Goal: Task Accomplishment & Management: Use online tool/utility

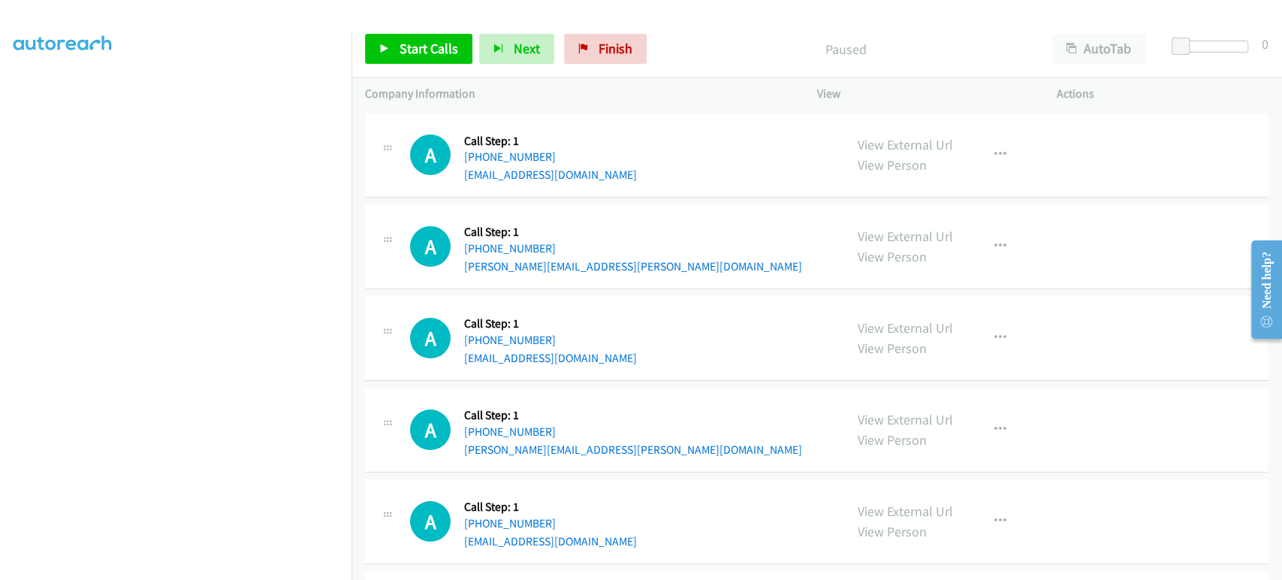
scroll to position [250, 0]
click at [439, 52] on span "Start Calls" at bounding box center [429, 48] width 59 height 17
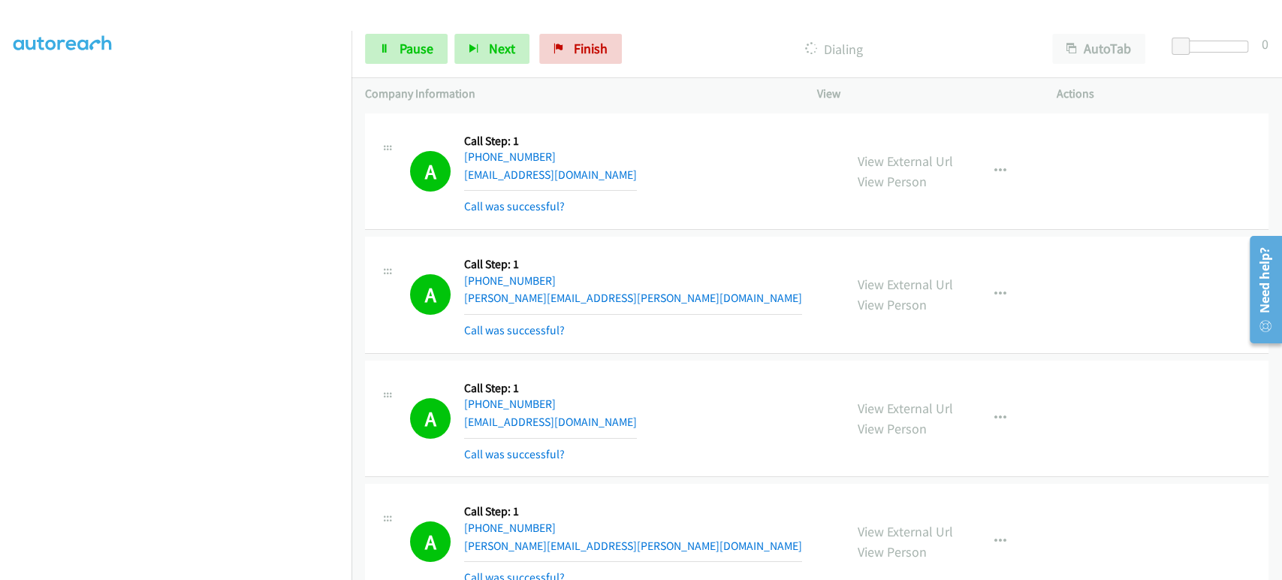
scroll to position [13, 0]
click at [404, 51] on span "Pause" at bounding box center [417, 48] width 34 height 17
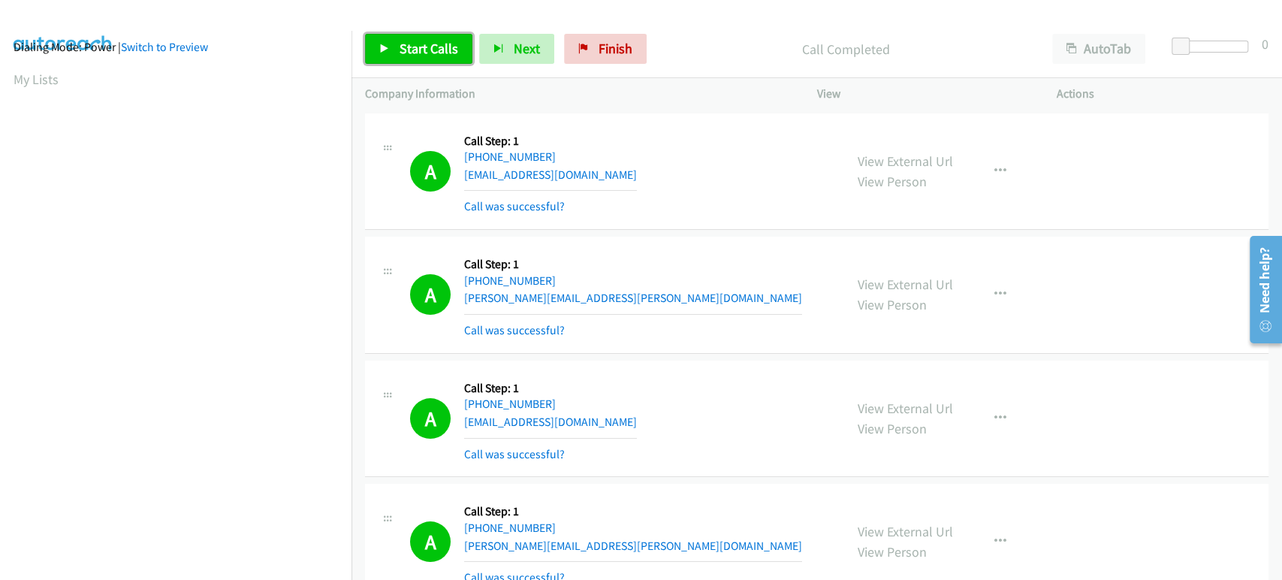
click at [442, 47] on span "Start Calls" at bounding box center [429, 48] width 59 height 17
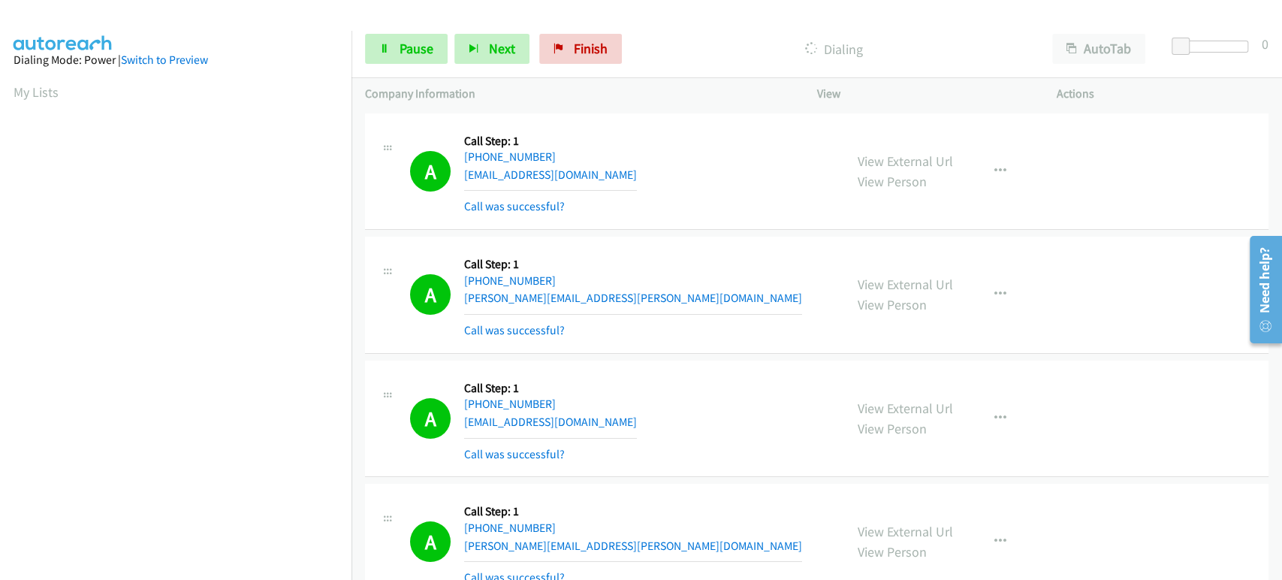
scroll to position [264, 0]
click at [489, 49] on span "Next" at bounding box center [502, 48] width 26 height 17
click at [412, 53] on span "Pause" at bounding box center [417, 48] width 34 height 17
click at [407, 55] on span "Start Calls" at bounding box center [393, 71] width 28 height 32
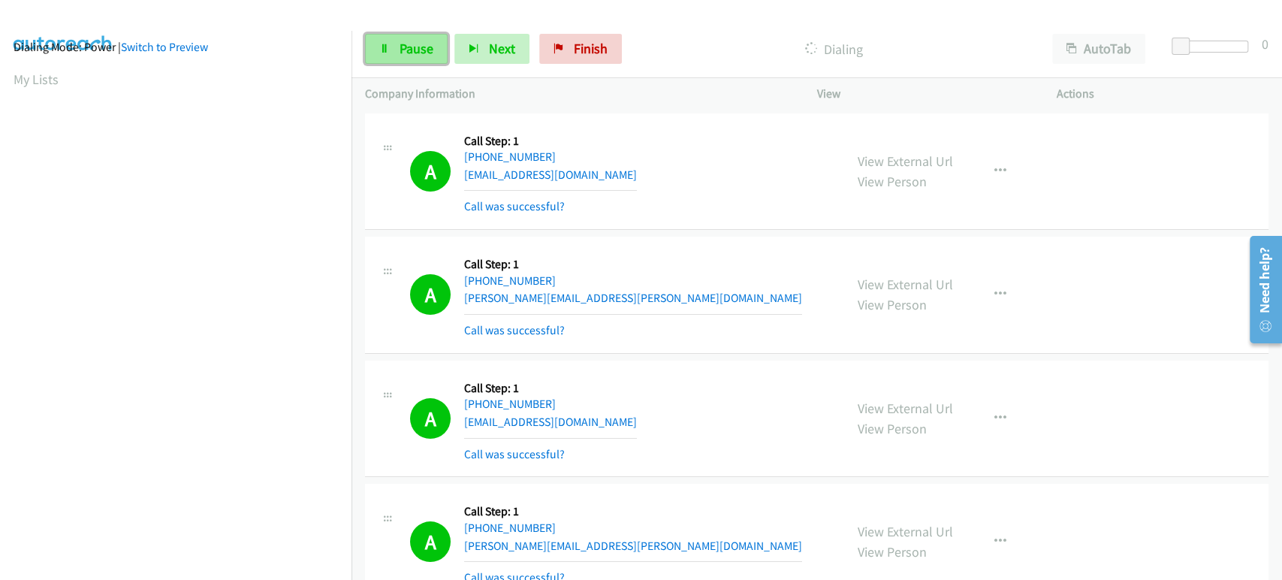
click at [415, 42] on span "Pause" at bounding box center [417, 48] width 34 height 17
click at [421, 56] on span "Start Calls" at bounding box center [429, 48] width 59 height 17
click at [407, 40] on span "Start Calls" at bounding box center [429, 48] width 59 height 17
click at [406, 44] on span "Start Calls" at bounding box center [429, 48] width 59 height 17
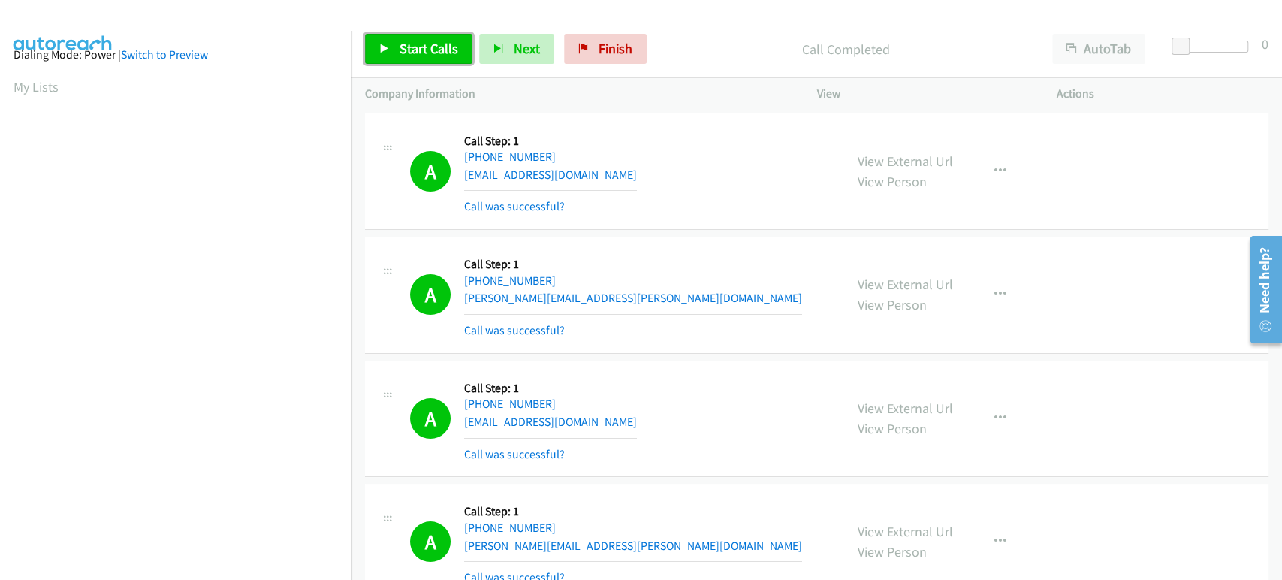
scroll to position [0, 0]
click at [415, 44] on span "Start Calls" at bounding box center [429, 48] width 59 height 17
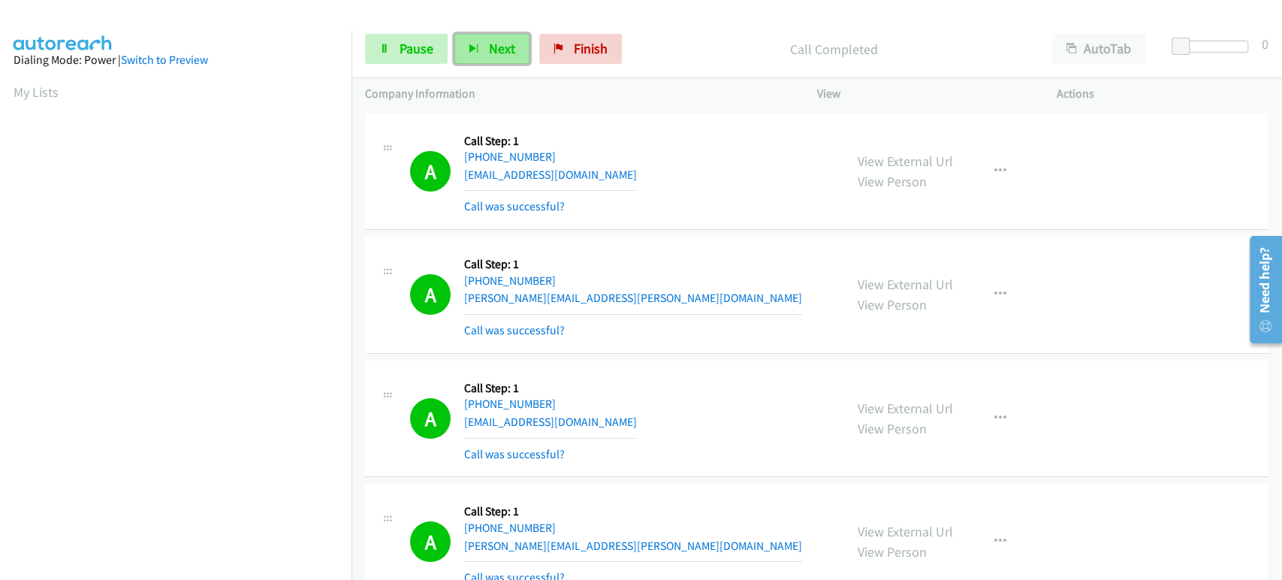
click at [490, 58] on button "Next" at bounding box center [491, 49] width 75 height 30
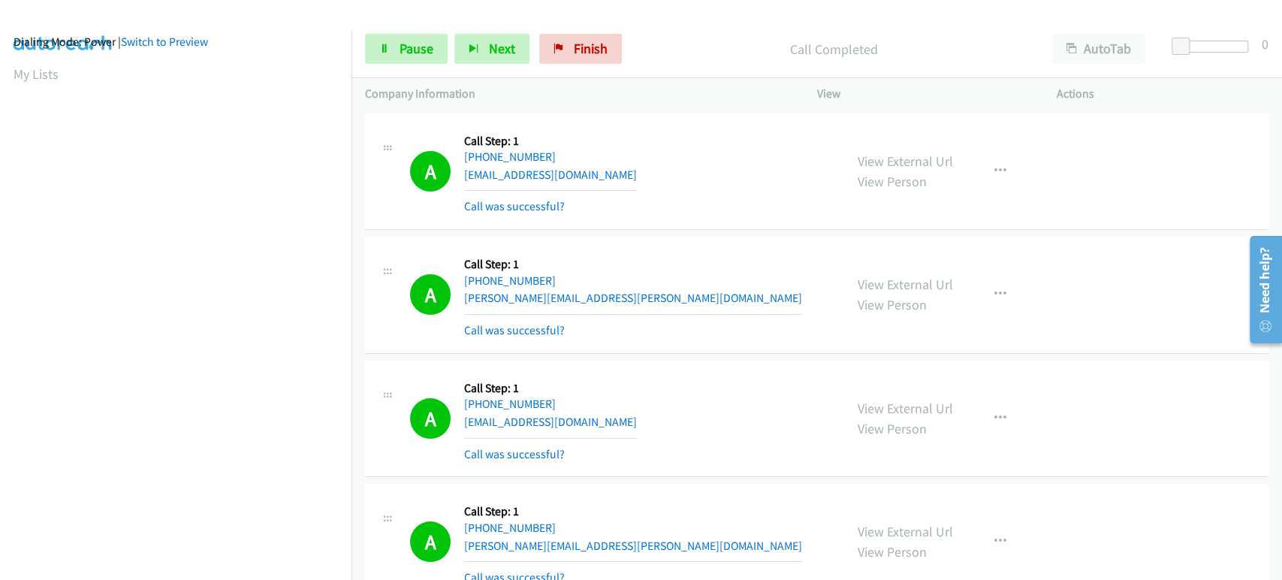
scroll to position [13, 0]
click at [398, 59] on link "Pause" at bounding box center [406, 49] width 83 height 30
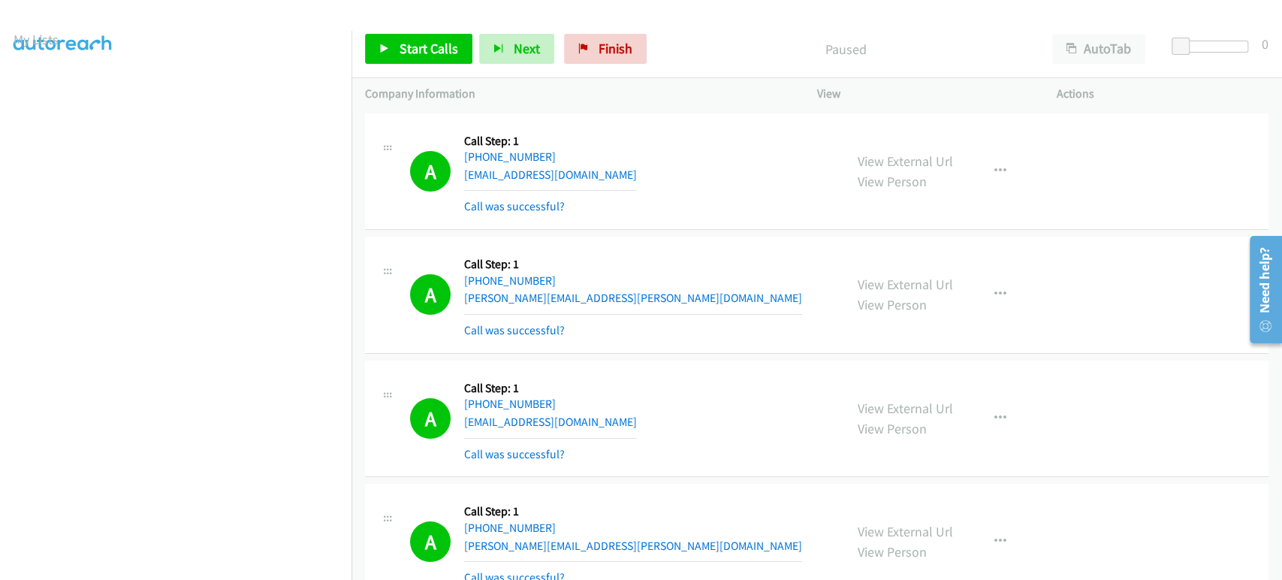
scroll to position [0, 0]
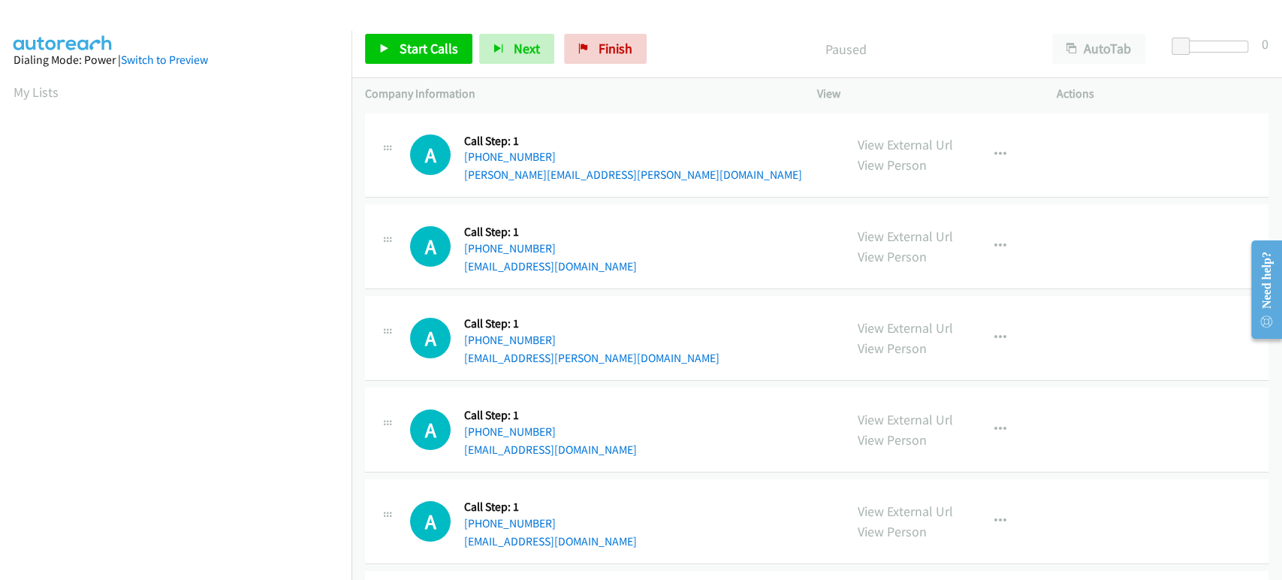
click at [865, 82] on div "View" at bounding box center [924, 94] width 240 height 32
drag, startPoint x: 706, startPoint y: 107, endPoint x: 693, endPoint y: 44, distance: 64.4
click at [693, 44] on p "Paused" at bounding box center [846, 49] width 358 height 20
click at [432, 42] on span "Start Calls" at bounding box center [429, 48] width 59 height 17
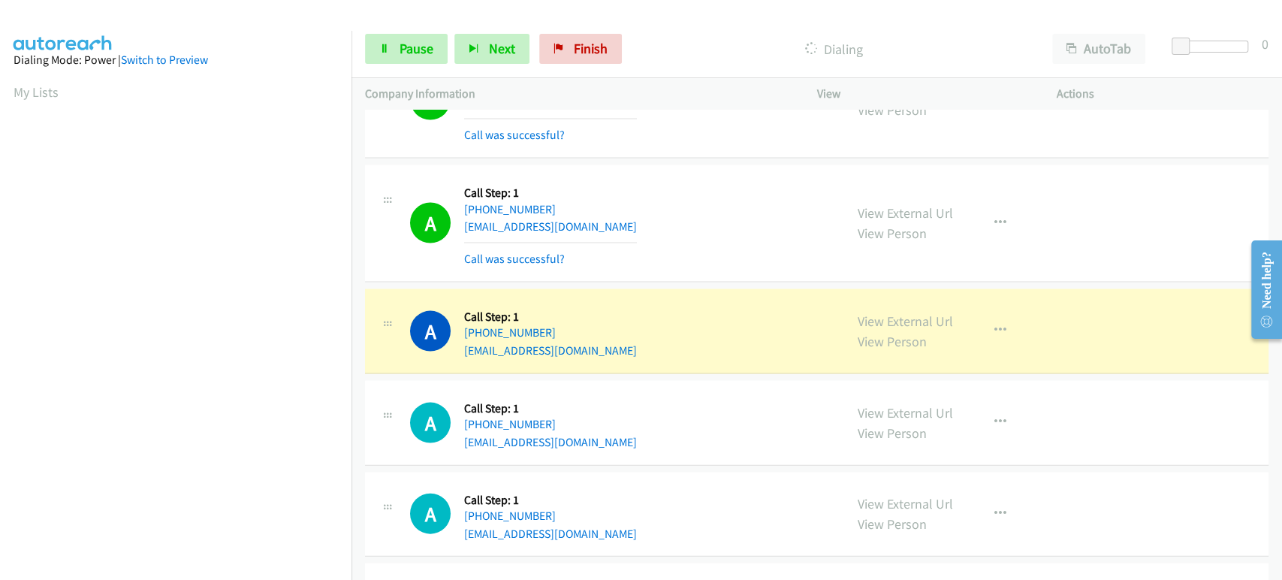
scroll to position [2003, 0]
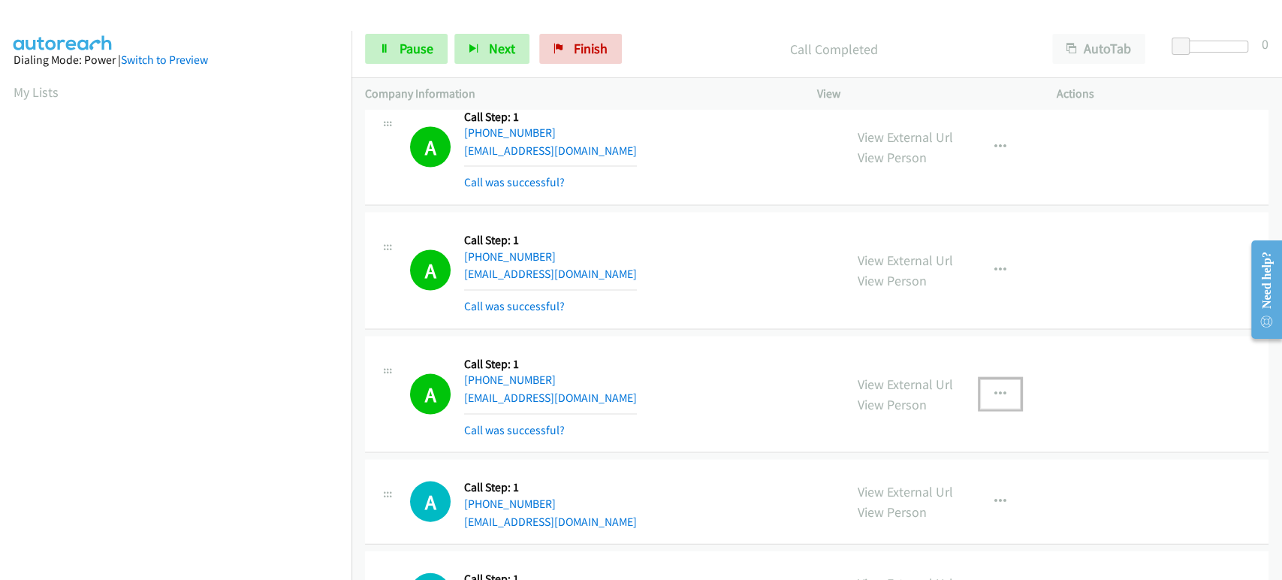
click at [996, 389] on icon "button" at bounding box center [1001, 394] width 12 height 12
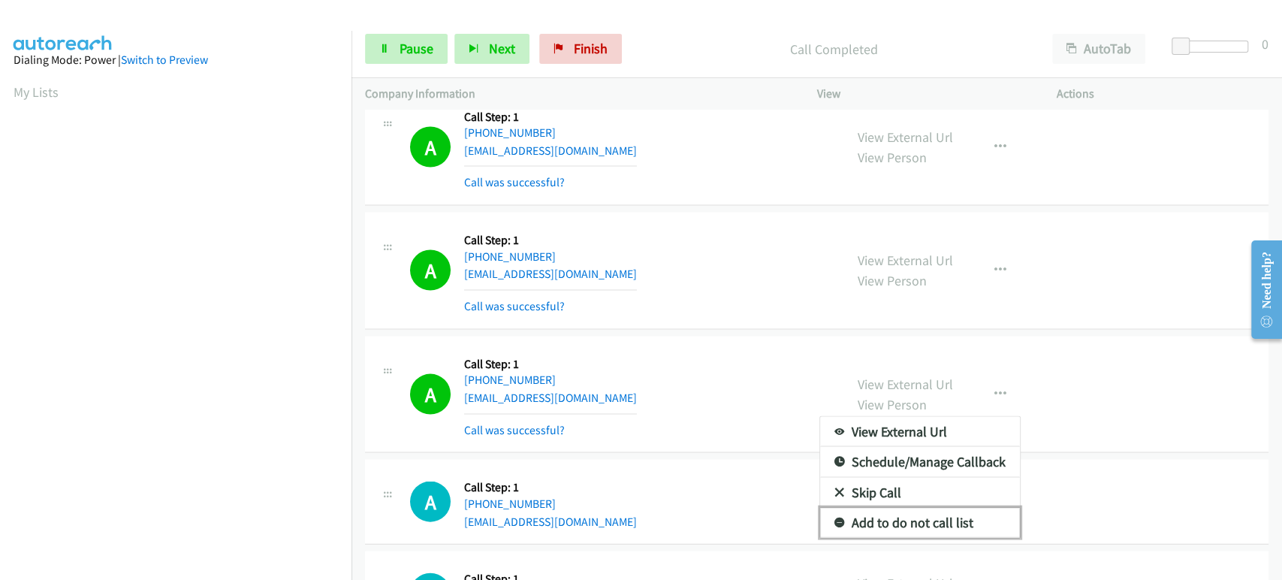
click at [940, 522] on link "Add to do not call list" at bounding box center [920, 522] width 200 height 30
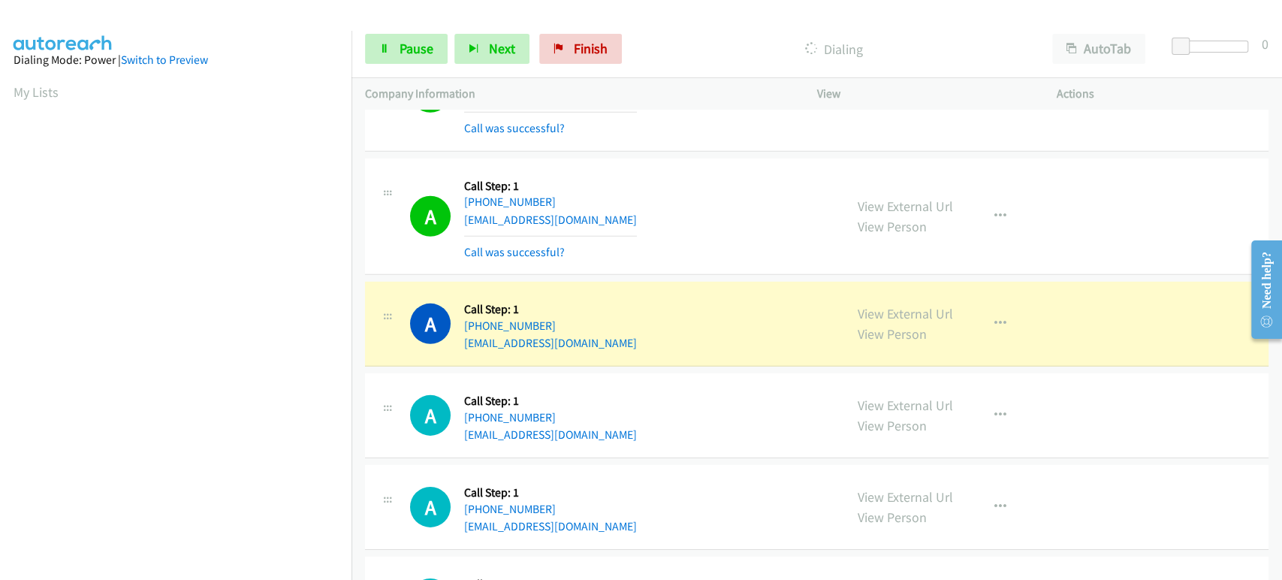
scroll to position [3005, 0]
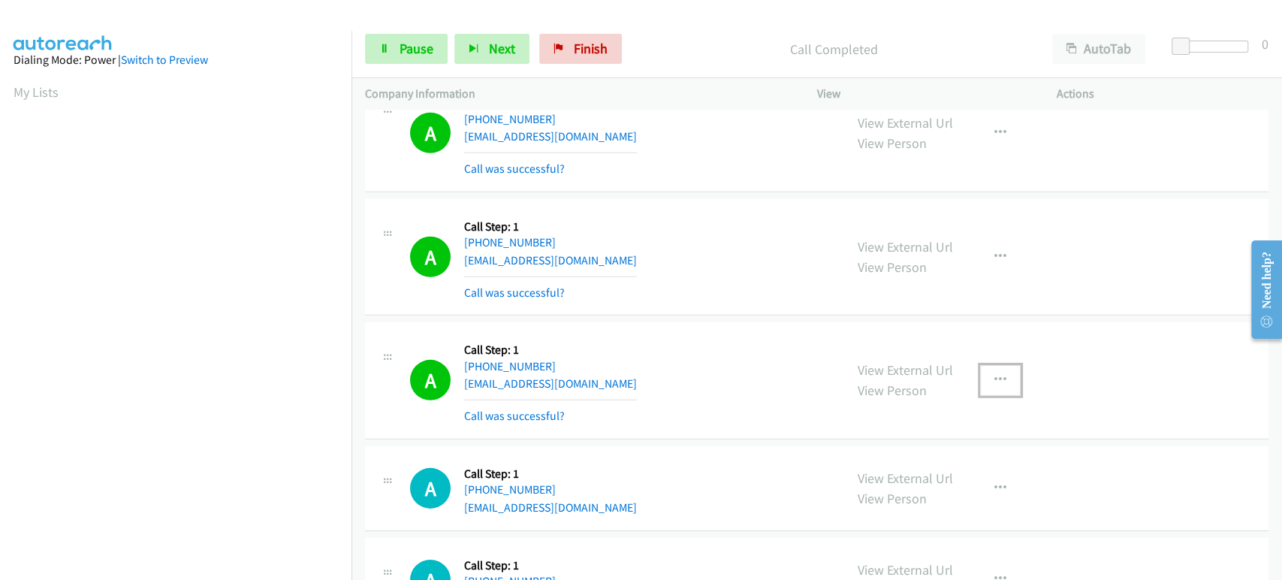
click at [986, 371] on button "button" at bounding box center [1000, 380] width 41 height 30
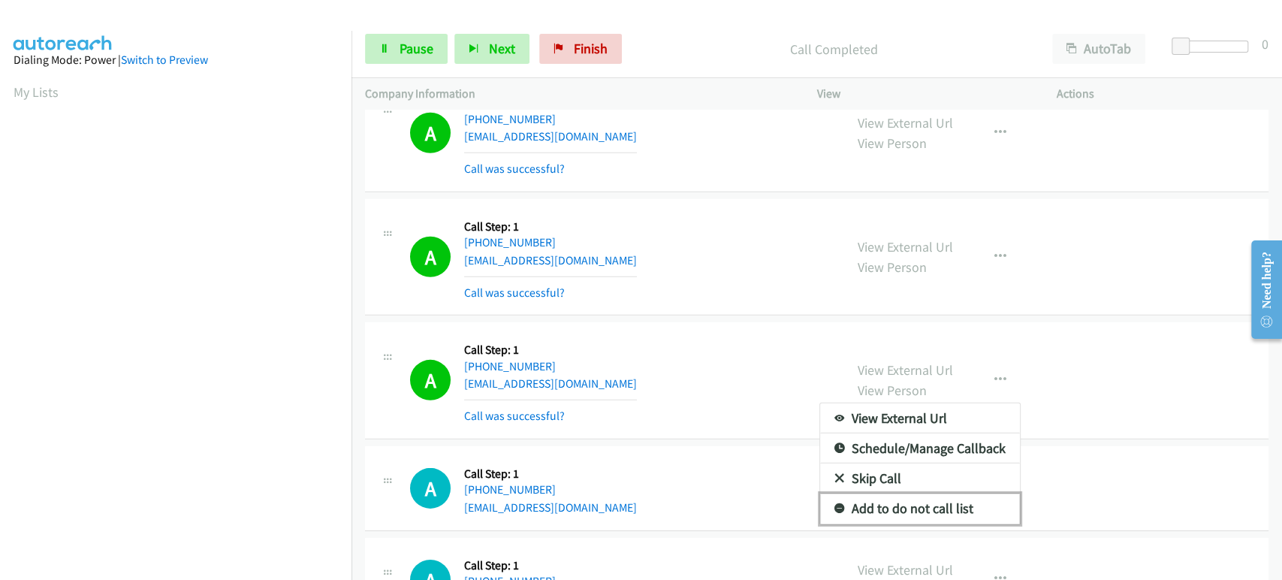
click at [948, 503] on link "Add to do not call list" at bounding box center [920, 509] width 200 height 30
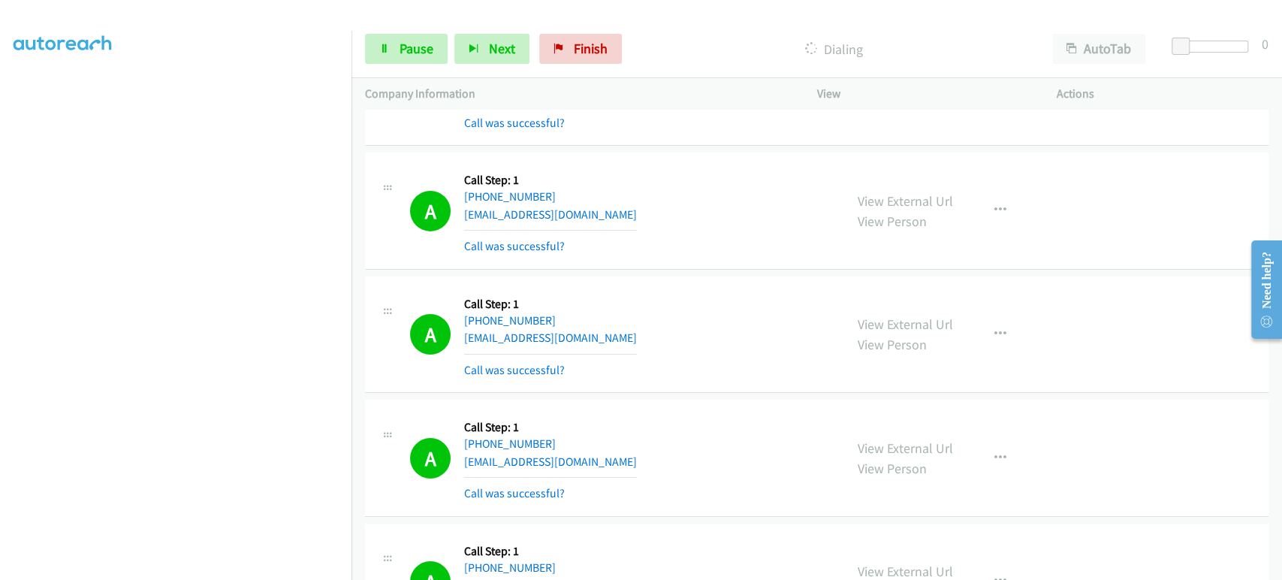
scroll to position [13, 0]
click at [408, 44] on span "Pause" at bounding box center [417, 48] width 34 height 17
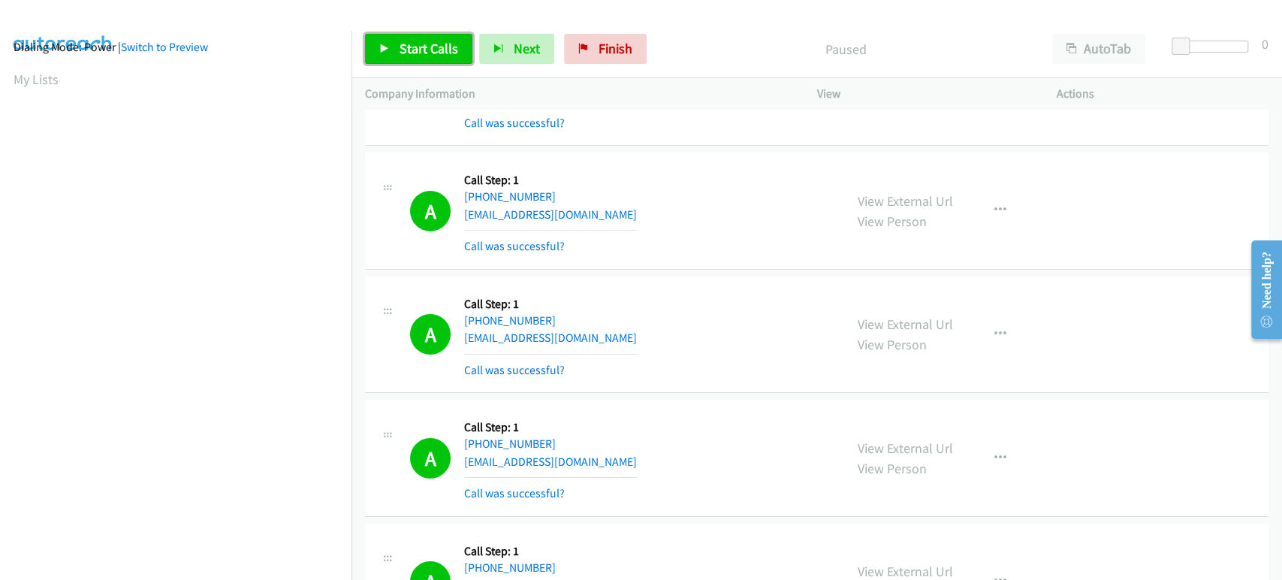
click at [418, 53] on span "Start Calls" at bounding box center [429, 48] width 59 height 17
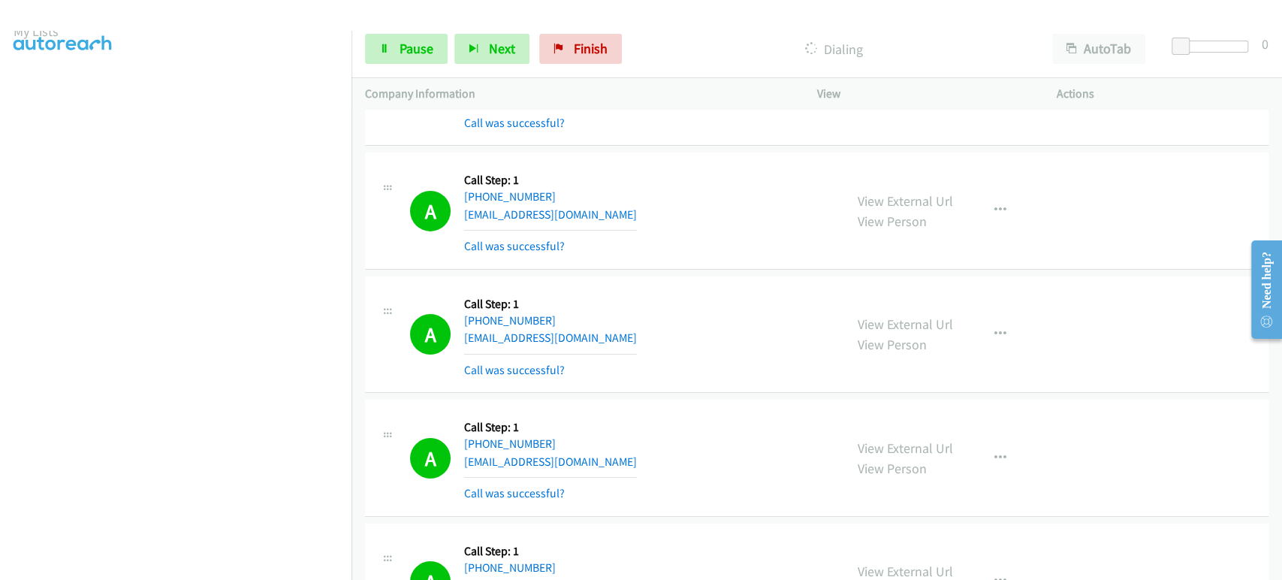
scroll to position [0, 0]
click at [418, 53] on span "Pause" at bounding box center [417, 48] width 34 height 17
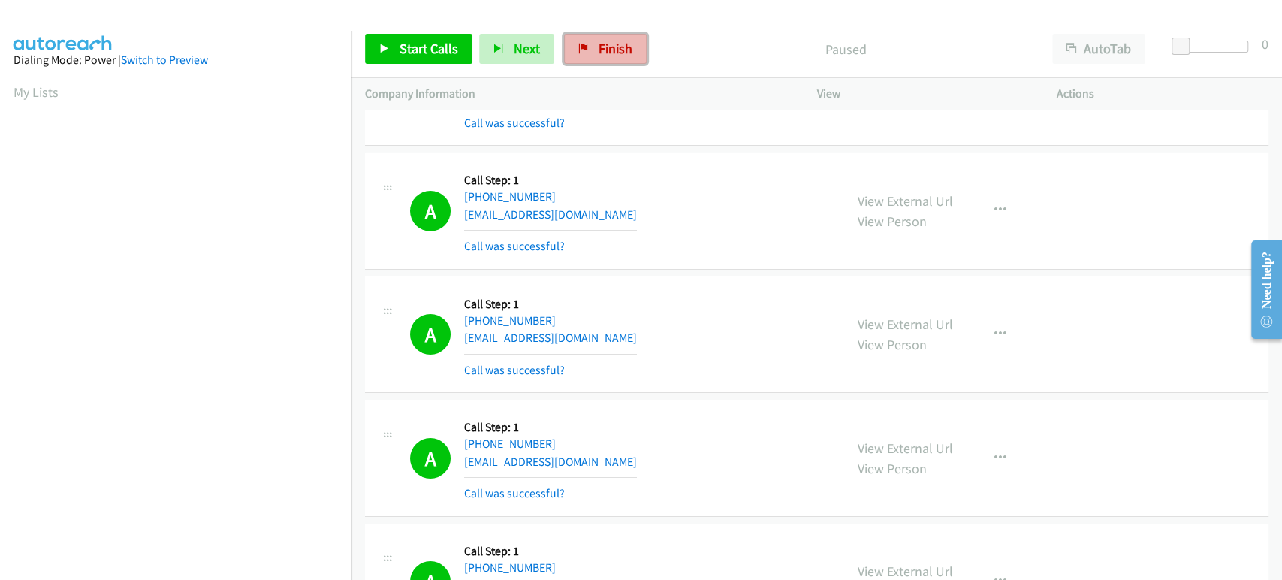
click at [602, 47] on span "Finish" at bounding box center [616, 48] width 34 height 17
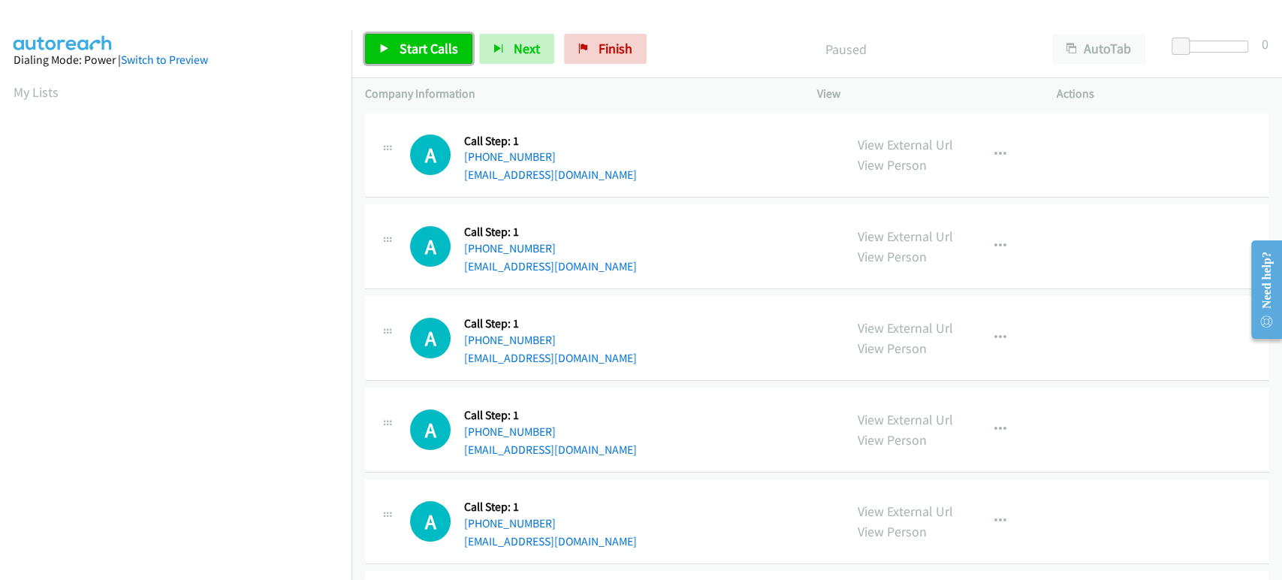
click at [403, 43] on span "Start Calls" at bounding box center [429, 48] width 59 height 17
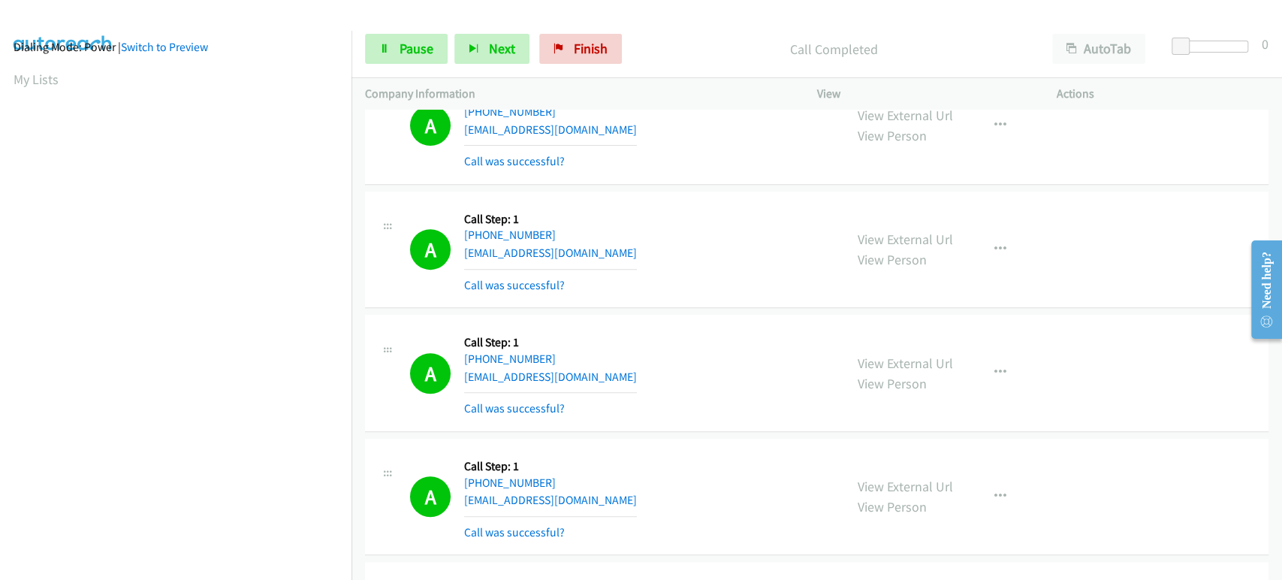
scroll to position [417, 0]
click at [995, 366] on icon "button" at bounding box center [1001, 372] width 12 height 12
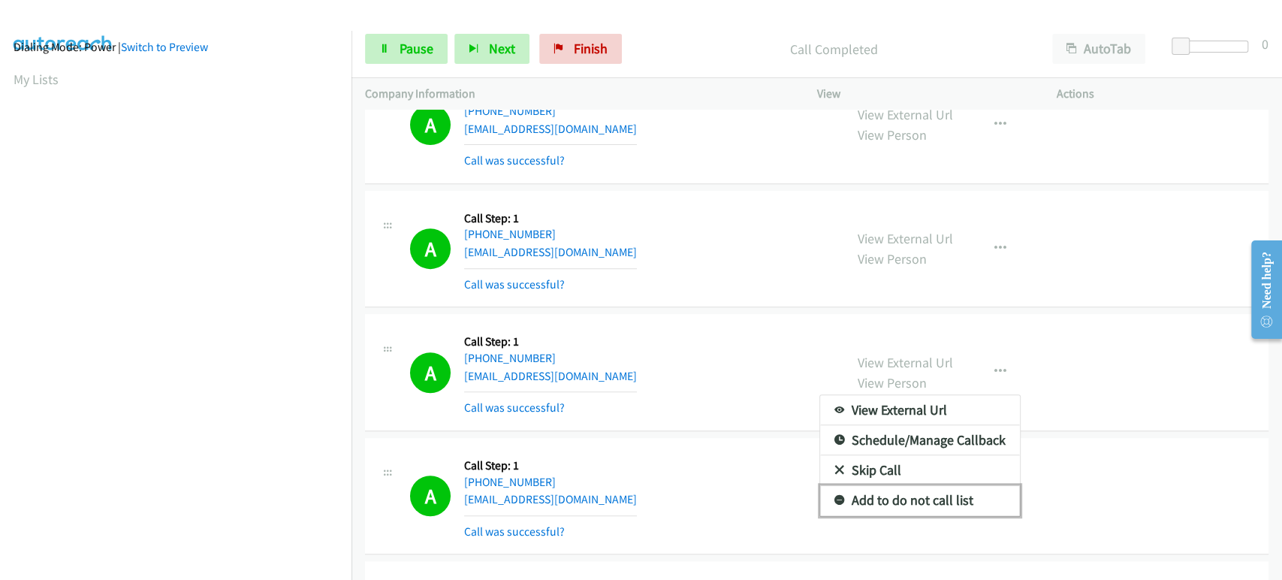
click at [879, 500] on link "Add to do not call list" at bounding box center [920, 500] width 200 height 30
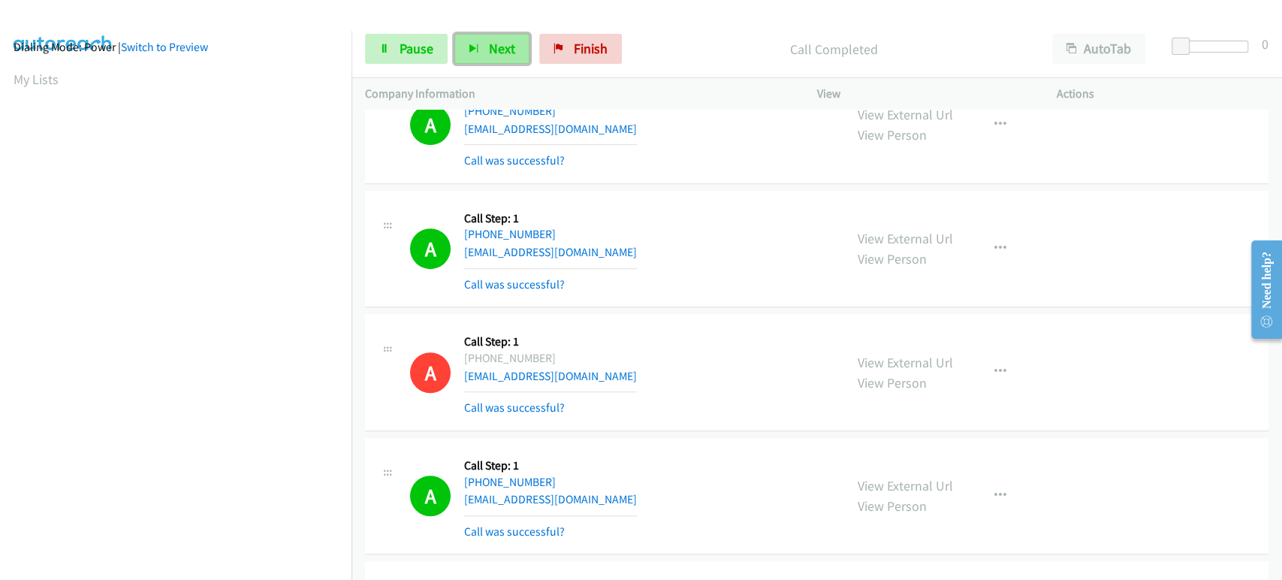
click at [478, 44] on button "Next" at bounding box center [491, 49] width 75 height 30
click at [378, 44] on link "Pause" at bounding box center [406, 49] width 83 height 30
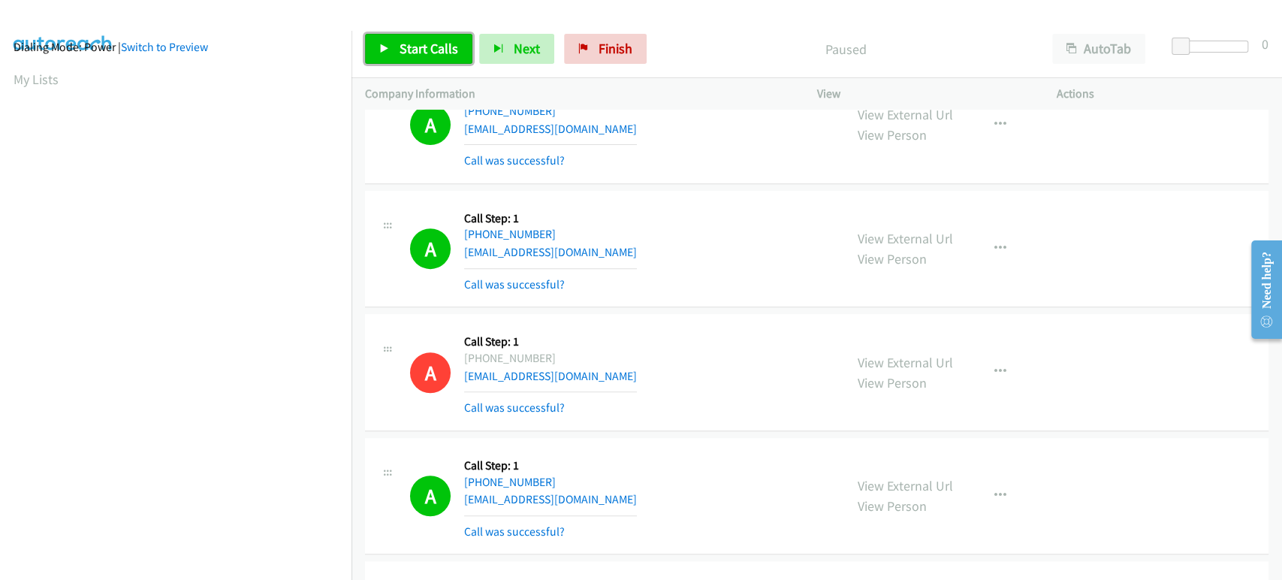
click at [420, 47] on span "Start Calls" at bounding box center [429, 48] width 59 height 17
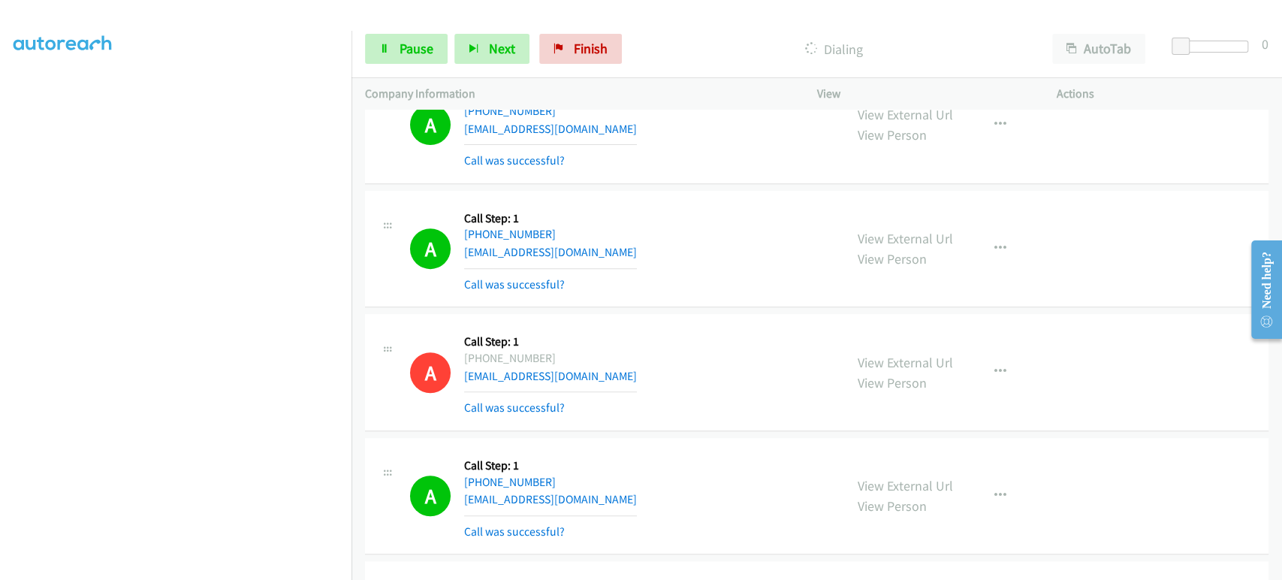
scroll to position [264, 0]
click at [415, 47] on span "Pause" at bounding box center [417, 48] width 34 height 17
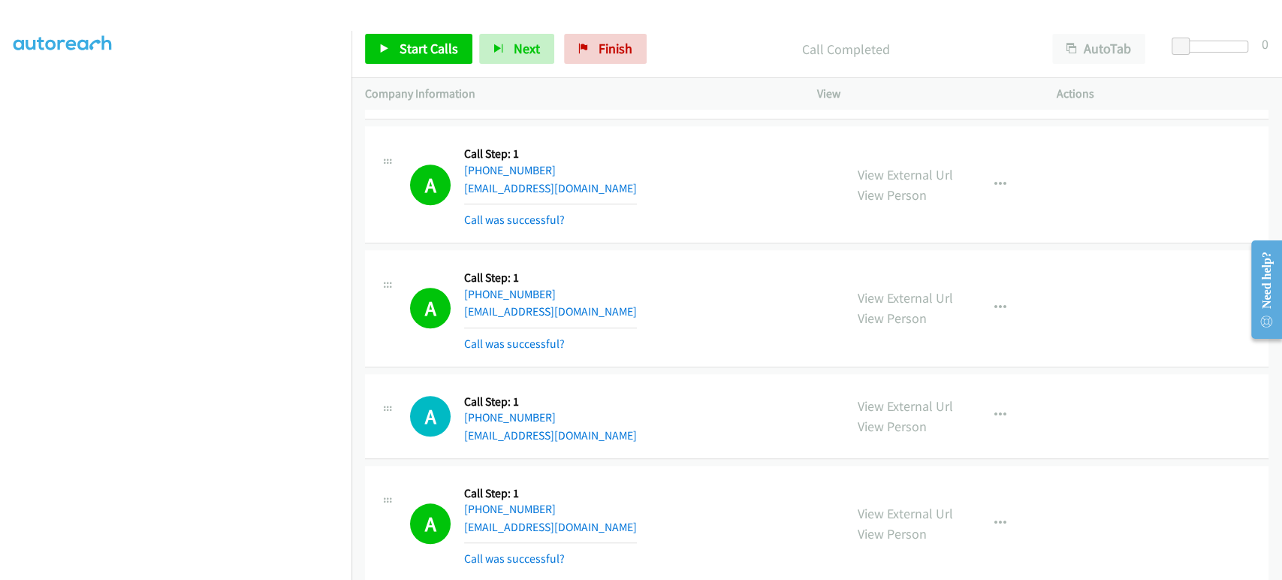
scroll to position [835, 0]
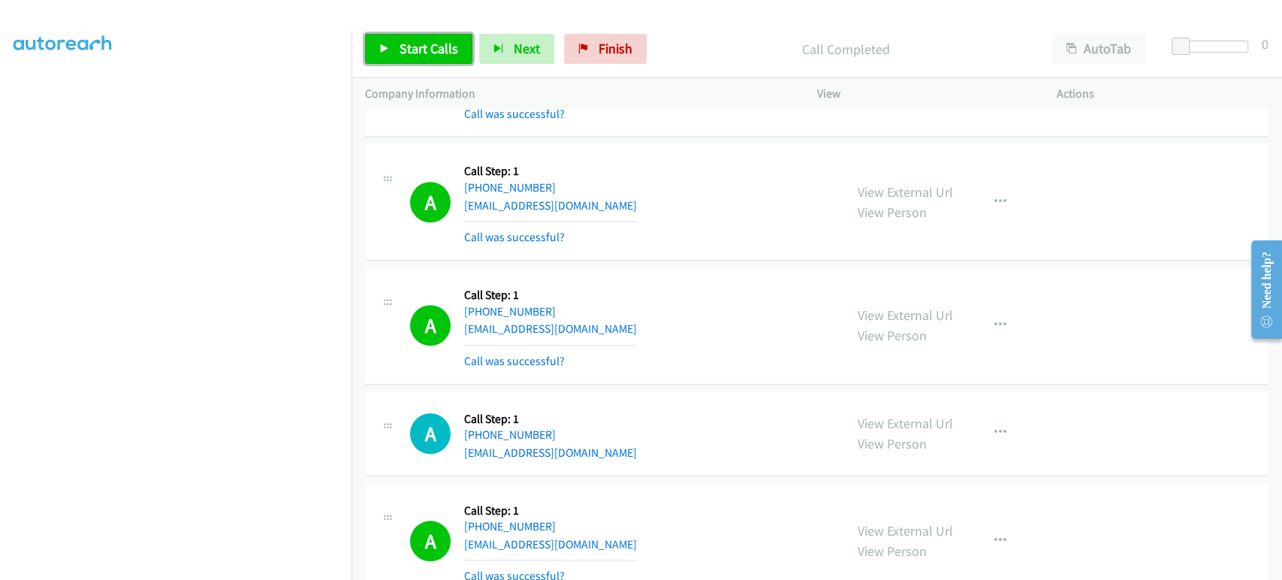
click at [415, 50] on span "Start Calls" at bounding box center [429, 48] width 59 height 17
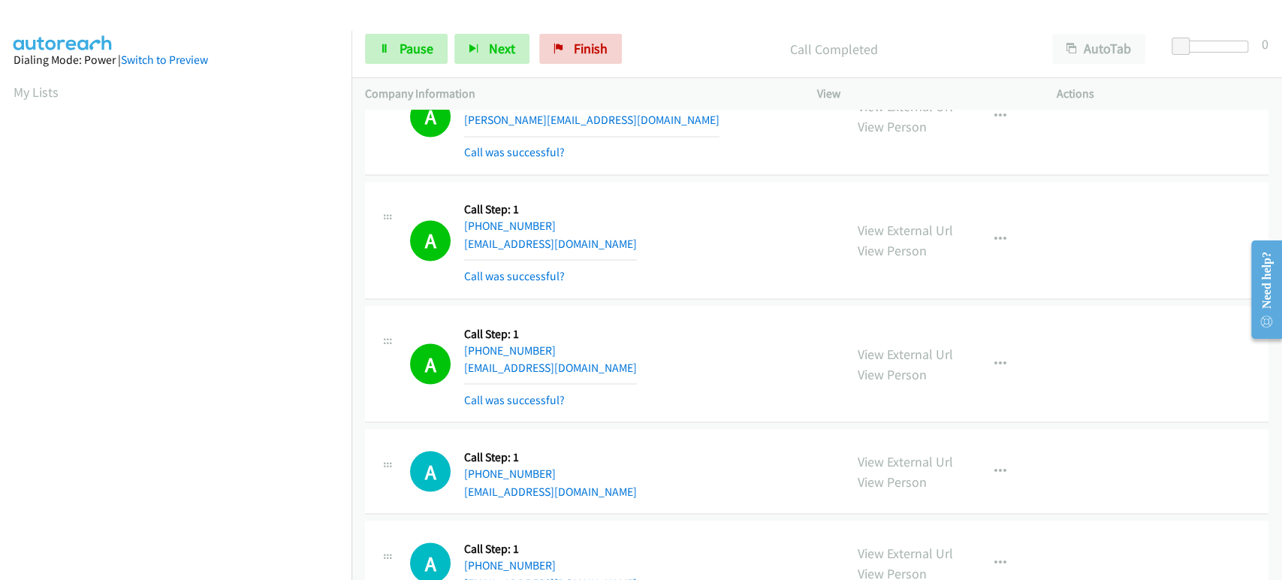
scroll to position [1753, 0]
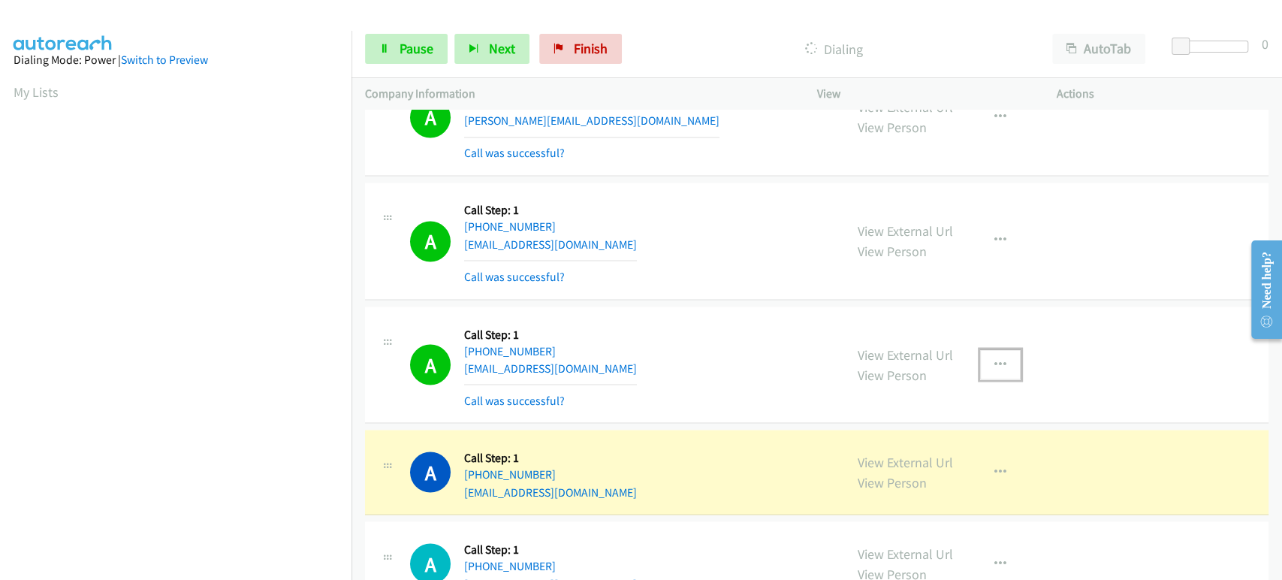
click at [998, 361] on icon "button" at bounding box center [1001, 364] width 12 height 12
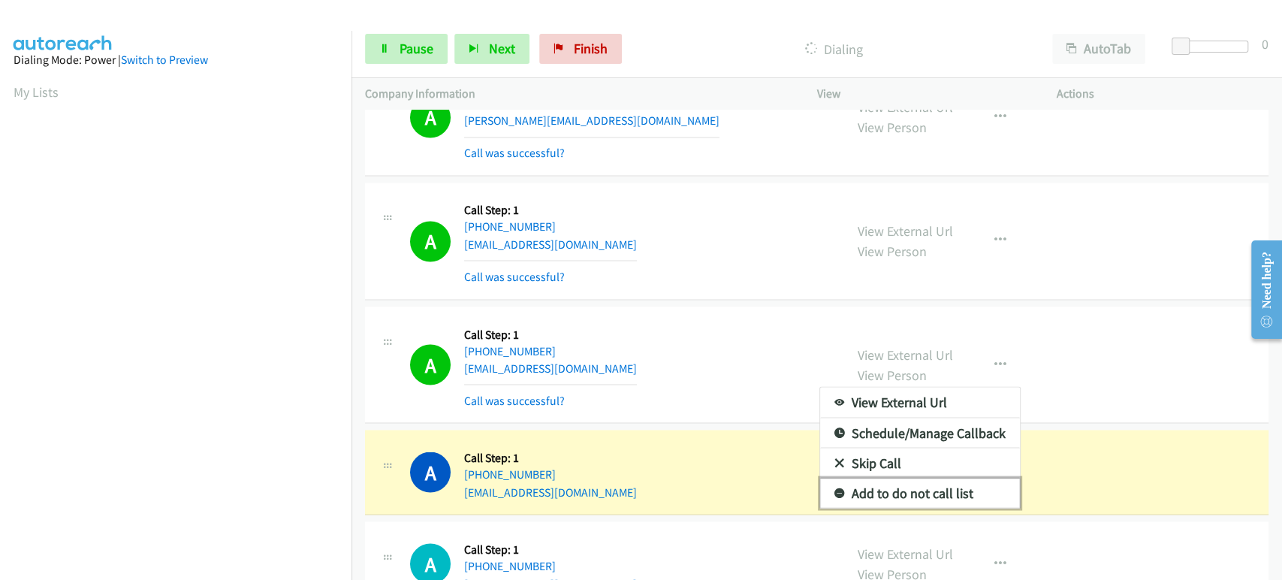
drag, startPoint x: 897, startPoint y: 493, endPoint x: 696, endPoint y: 433, distance: 210.1
click at [898, 493] on link "Add to do not call list" at bounding box center [920, 493] width 200 height 30
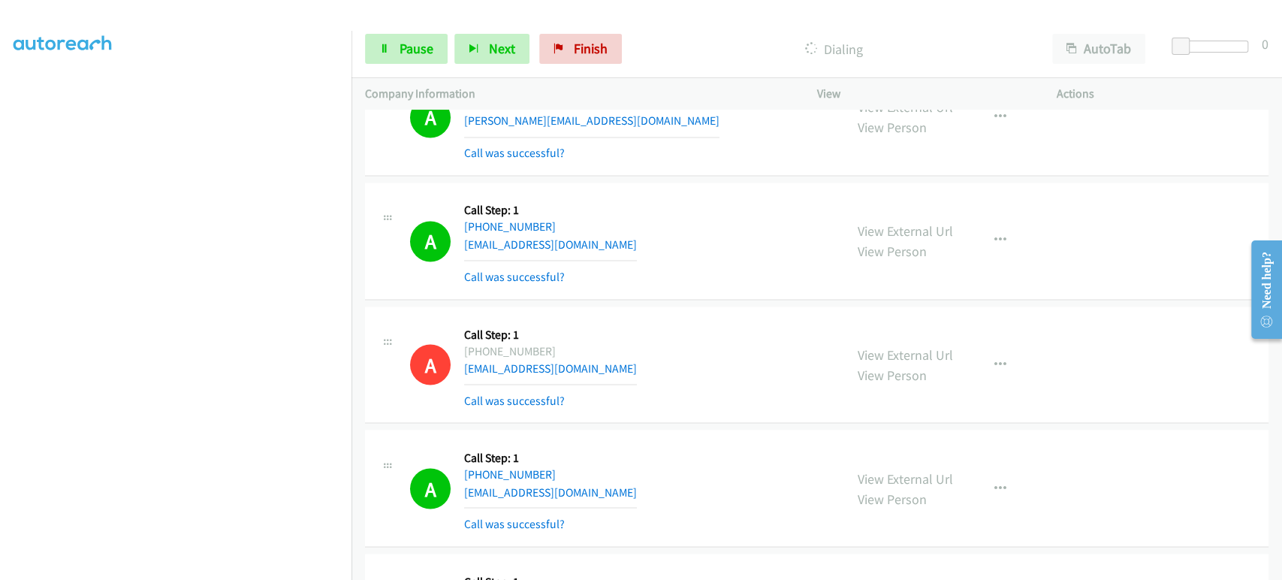
scroll to position [96, 0]
click at [418, 42] on span "Pause" at bounding box center [417, 48] width 34 height 17
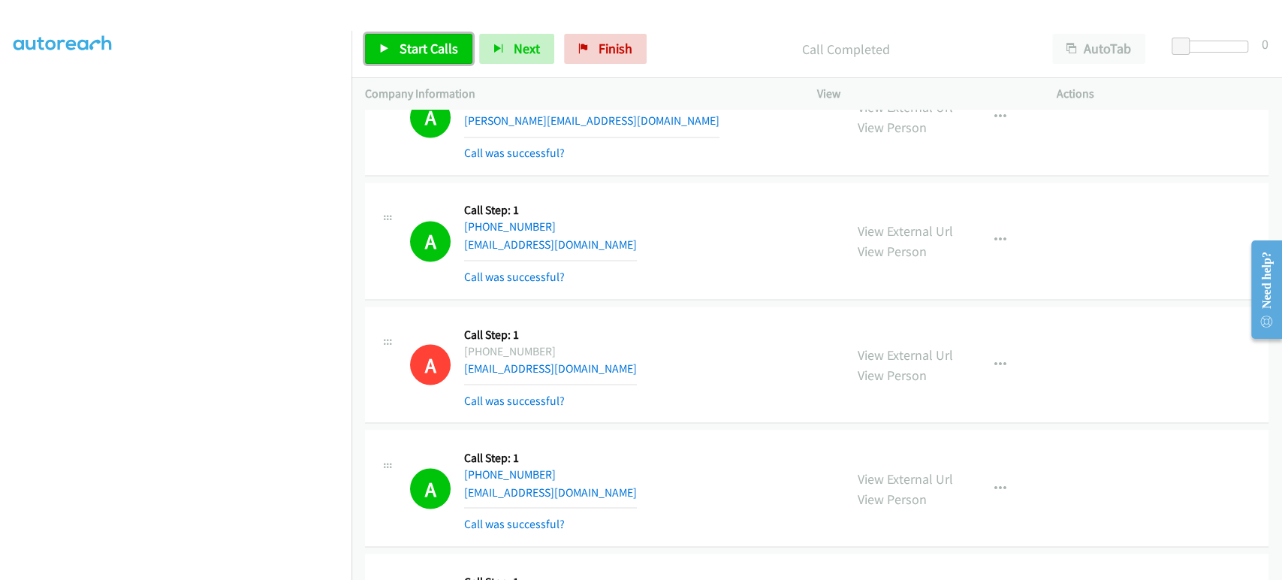
click at [406, 45] on span "Start Calls" at bounding box center [429, 48] width 59 height 17
drag, startPoint x: 406, startPoint y: 45, endPoint x: 863, endPoint y: 599, distance: 718.8
click at [863, 71] on html "Start Calls Pause Next Finish Call Completed AutoTab AutoTab 0 Company Informat…" at bounding box center [641, 35] width 1282 height 71
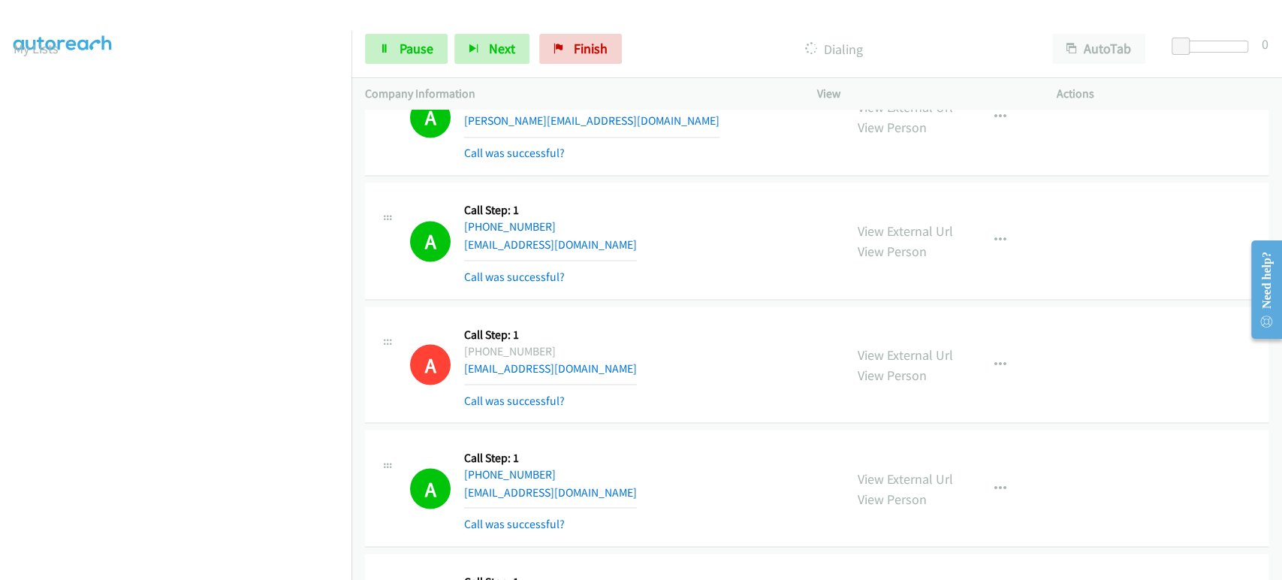
scroll to position [13, 0]
click at [402, 53] on span "Pause" at bounding box center [417, 48] width 34 height 17
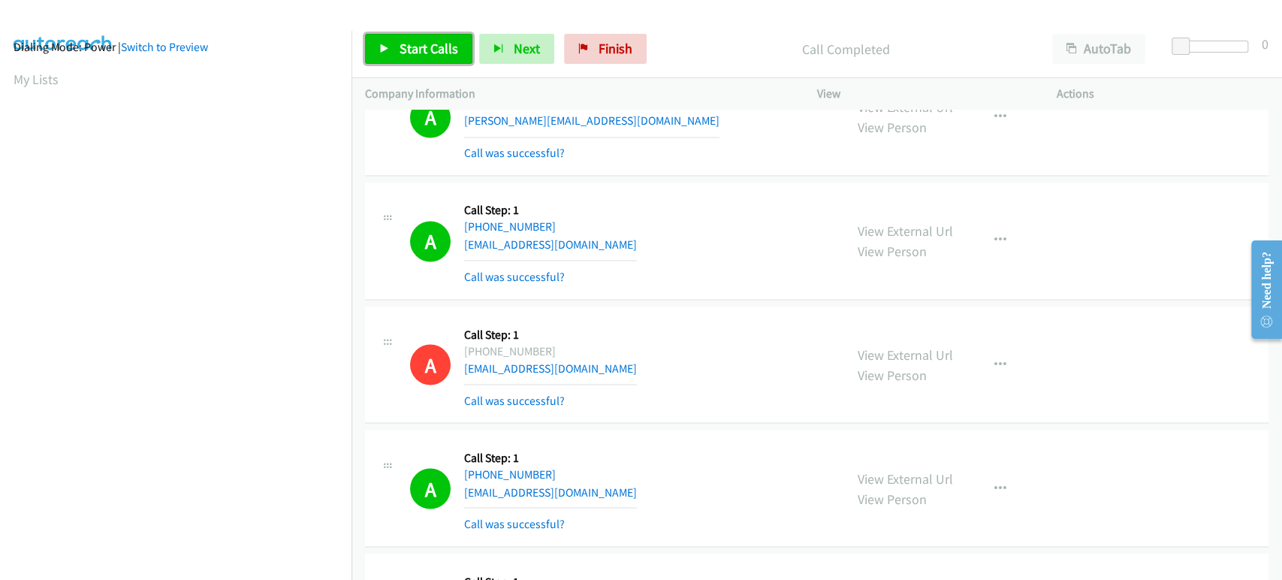
click at [432, 50] on span "Start Calls" at bounding box center [429, 48] width 59 height 17
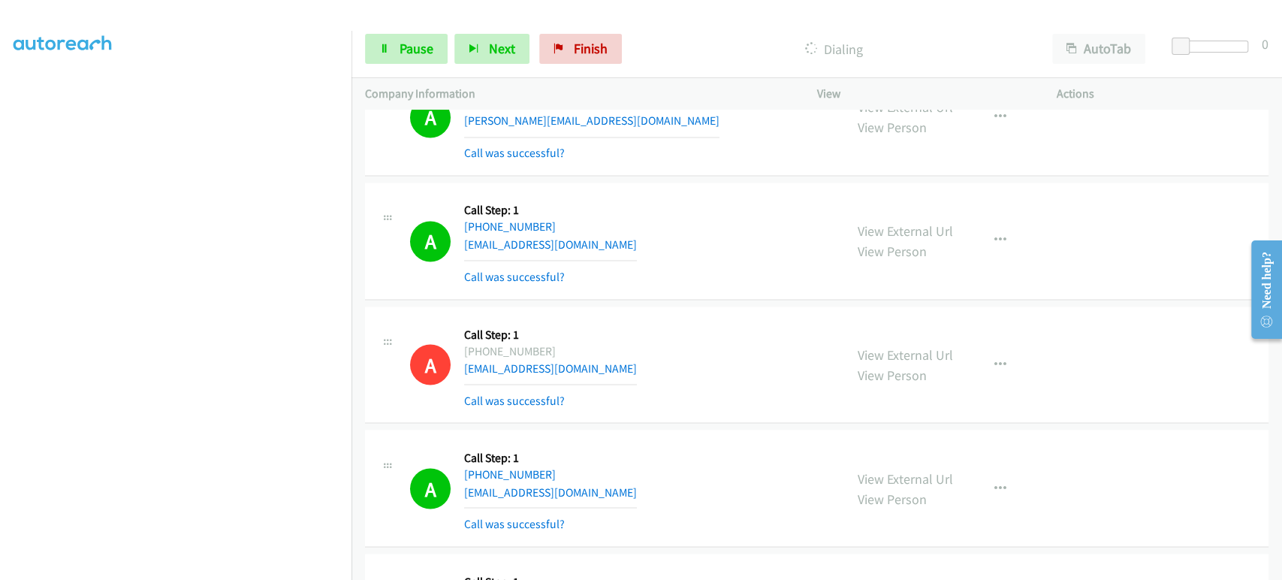
scroll to position [0, 0]
click at [425, 54] on span "Pause" at bounding box center [417, 48] width 34 height 17
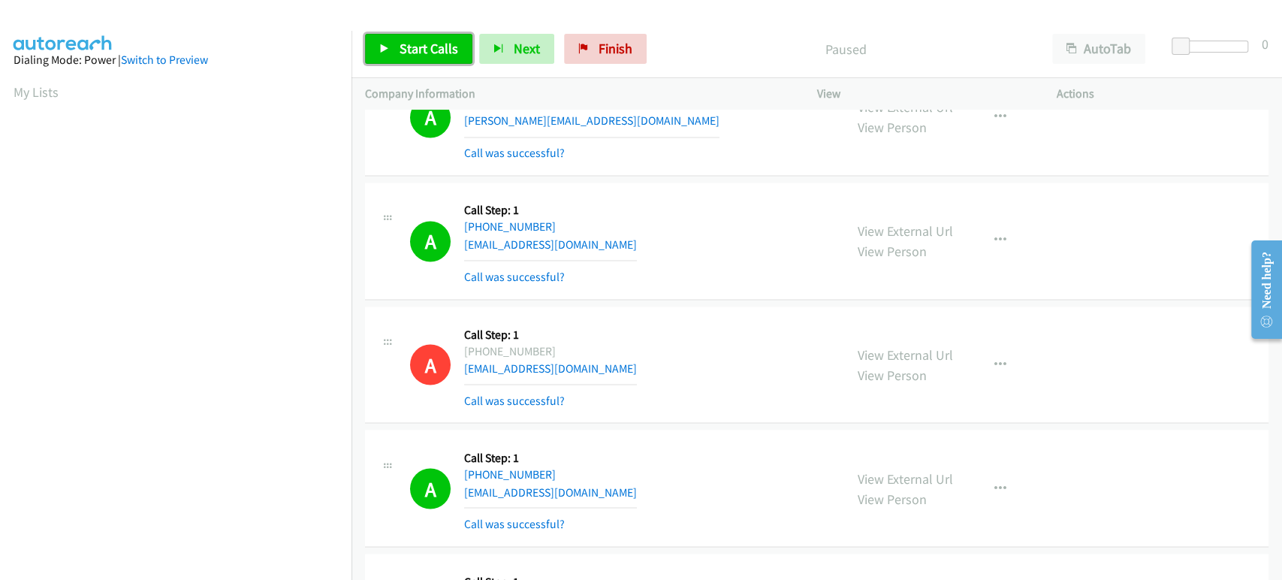
click at [419, 53] on span "Start Calls" at bounding box center [429, 48] width 59 height 17
click at [401, 63] on link "Pause" at bounding box center [406, 49] width 83 height 30
click at [437, 41] on span "Start Calls" at bounding box center [429, 48] width 59 height 17
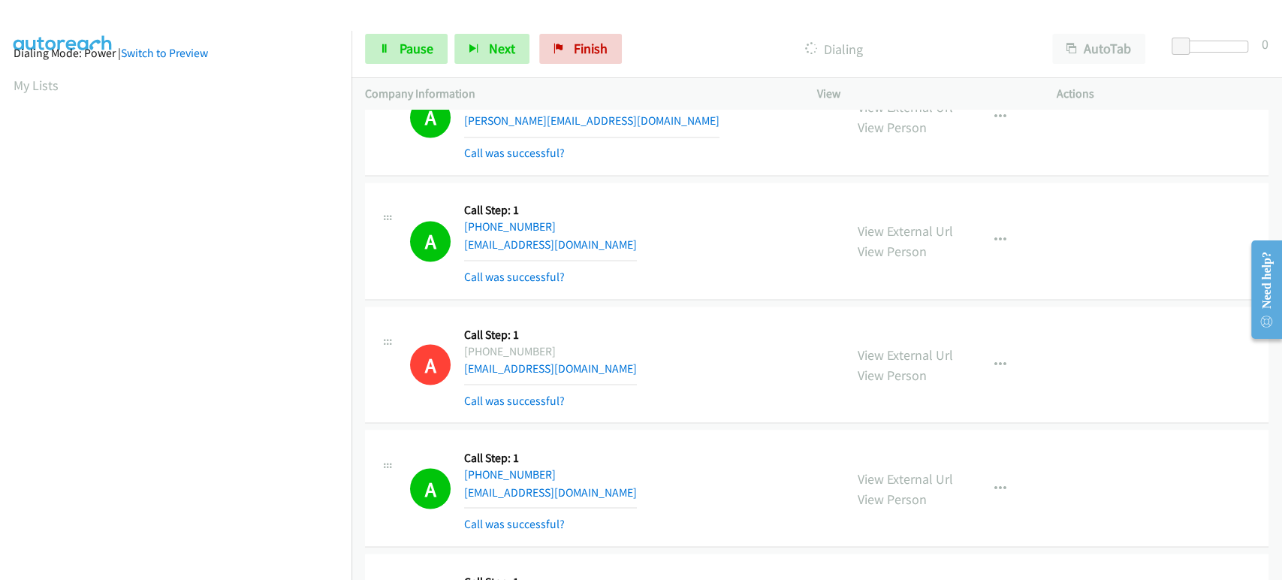
scroll to position [0, 0]
click at [406, 44] on span "Pause" at bounding box center [417, 48] width 34 height 17
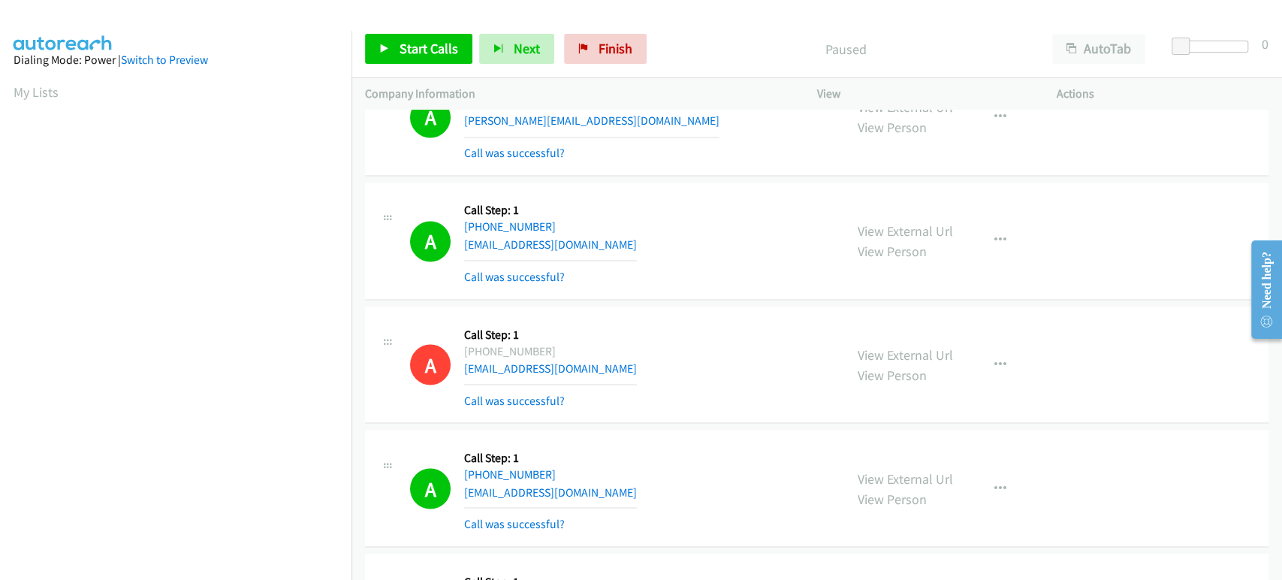
scroll to position [264, 0]
click at [403, 46] on span "Start Calls" at bounding box center [429, 48] width 59 height 17
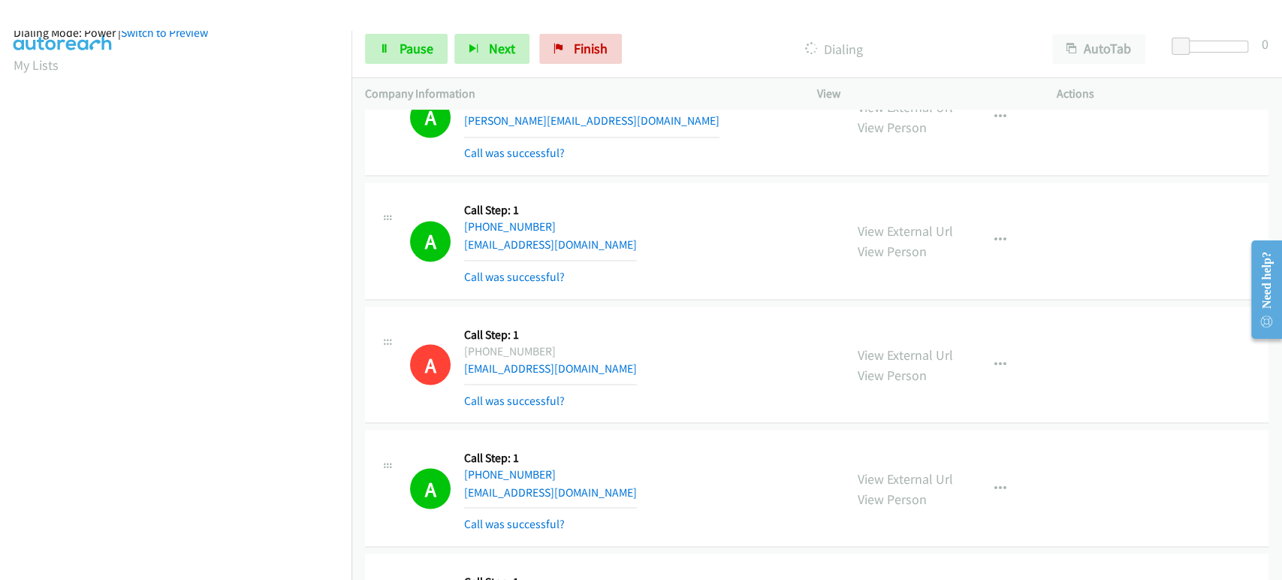
scroll to position [0, 0]
click at [421, 55] on span "Pause" at bounding box center [417, 48] width 34 height 17
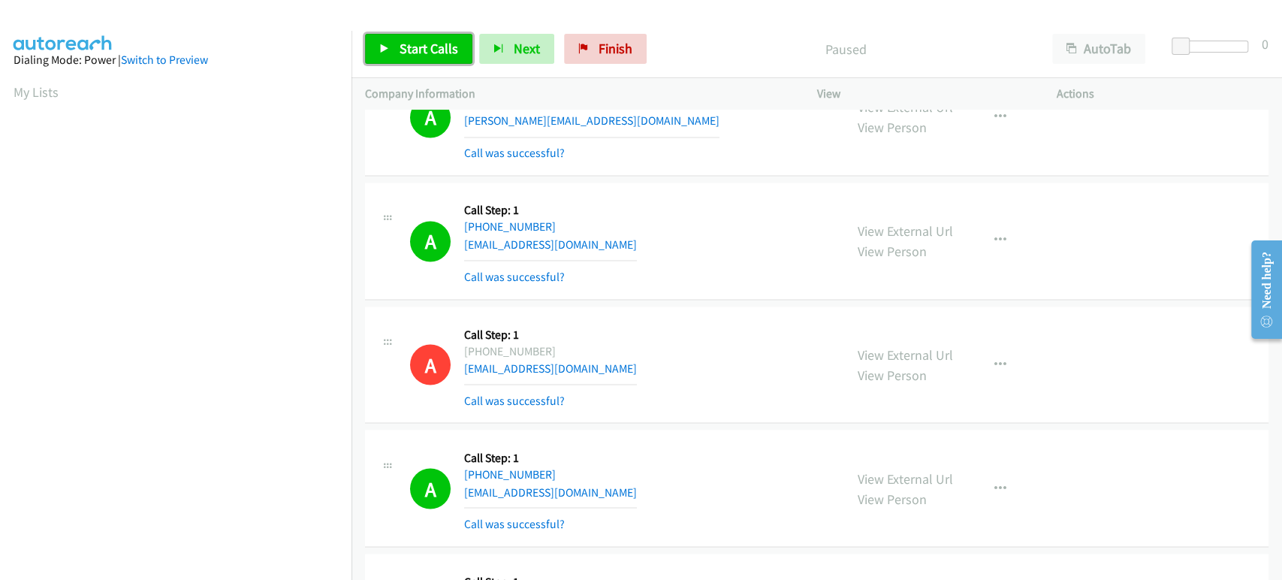
click at [421, 55] on span "Start Calls" at bounding box center [429, 48] width 59 height 17
click at [380, 48] on icon at bounding box center [384, 49] width 11 height 11
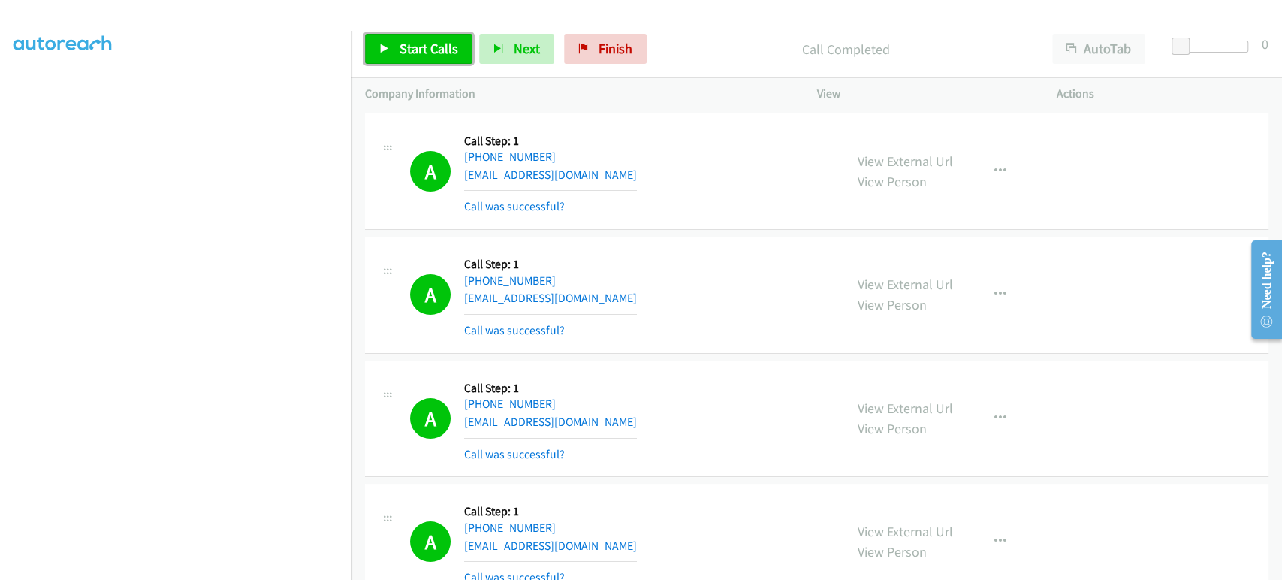
click at [427, 47] on span "Start Calls" at bounding box center [429, 48] width 59 height 17
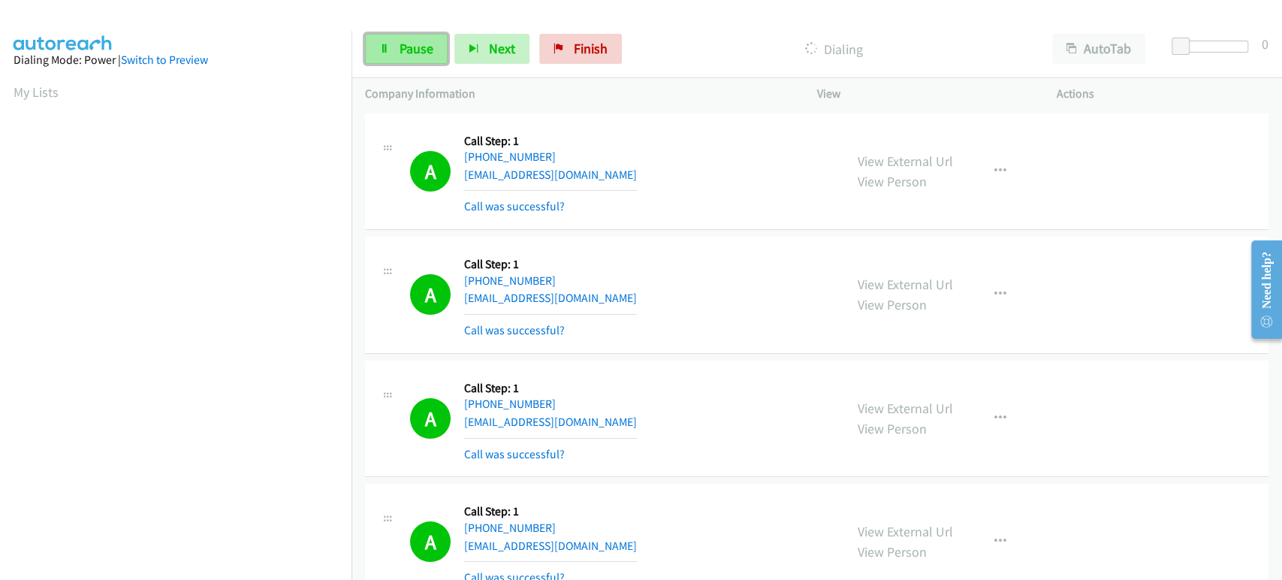
click at [400, 53] on span "Pause" at bounding box center [417, 48] width 34 height 17
click at [415, 47] on span "Start Calls" at bounding box center [429, 48] width 59 height 17
click at [416, 50] on span "Pause" at bounding box center [417, 48] width 34 height 17
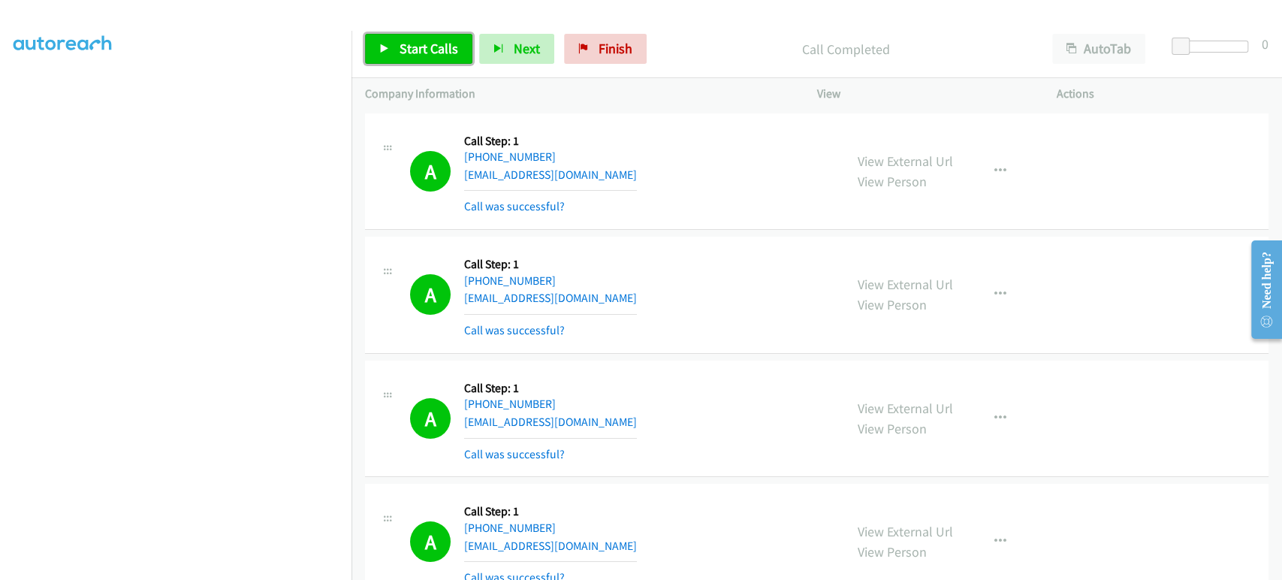
click at [379, 47] on link "Start Calls" at bounding box center [418, 49] width 107 height 30
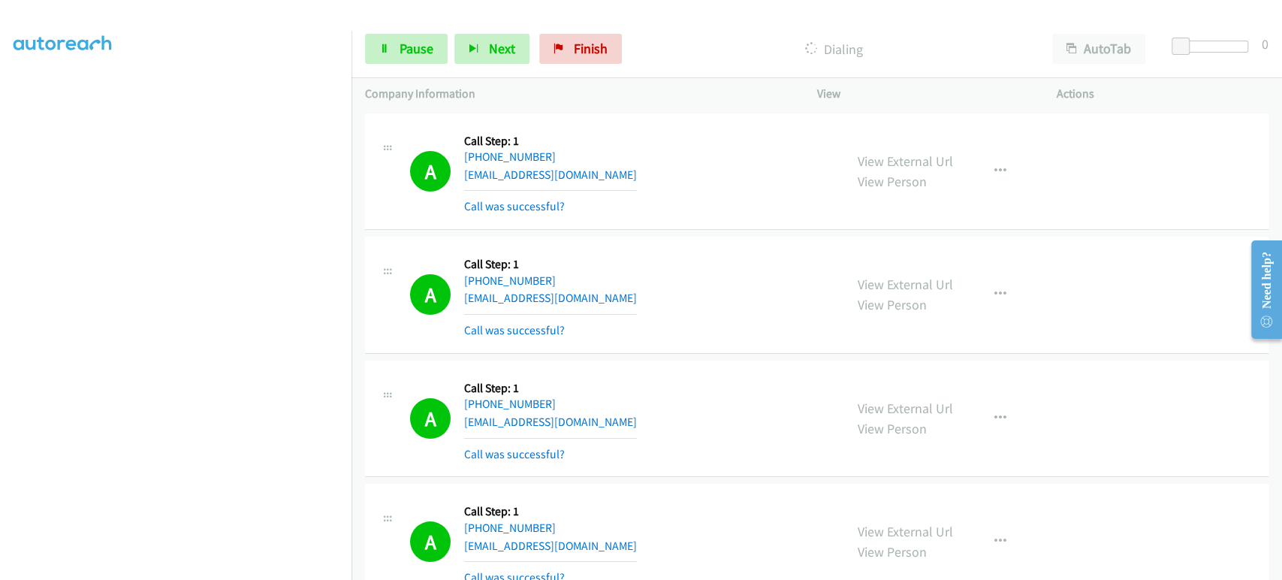
scroll to position [0, 0]
click at [397, 51] on link "Pause" at bounding box center [406, 49] width 83 height 30
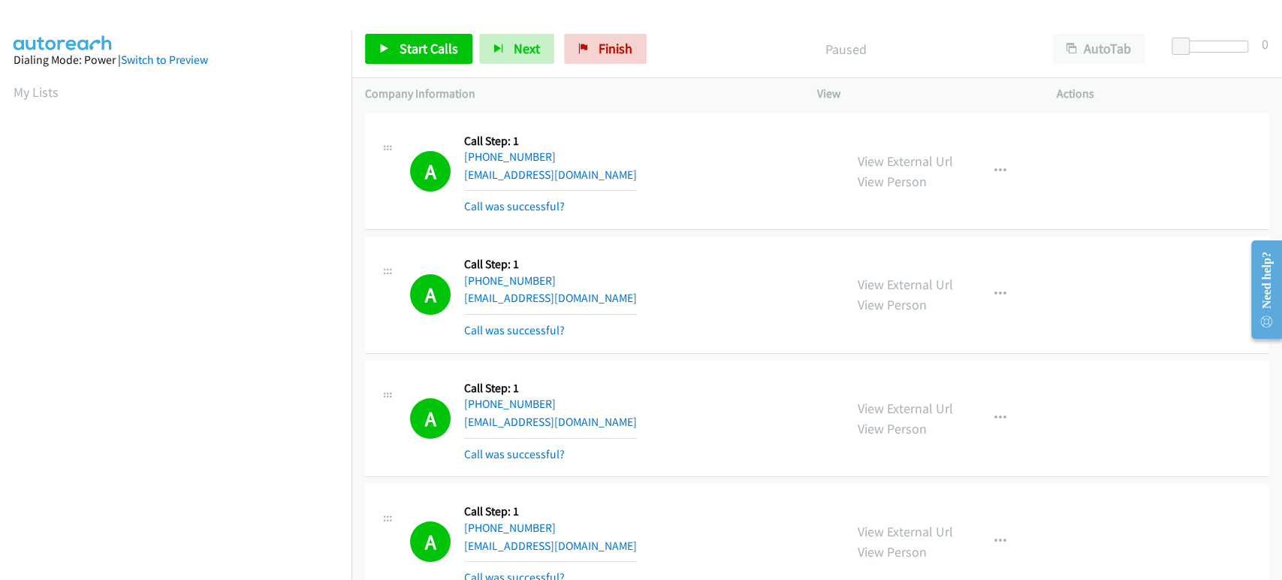
scroll to position [264, 0]
click at [400, 47] on span "Start Calls" at bounding box center [429, 48] width 59 height 17
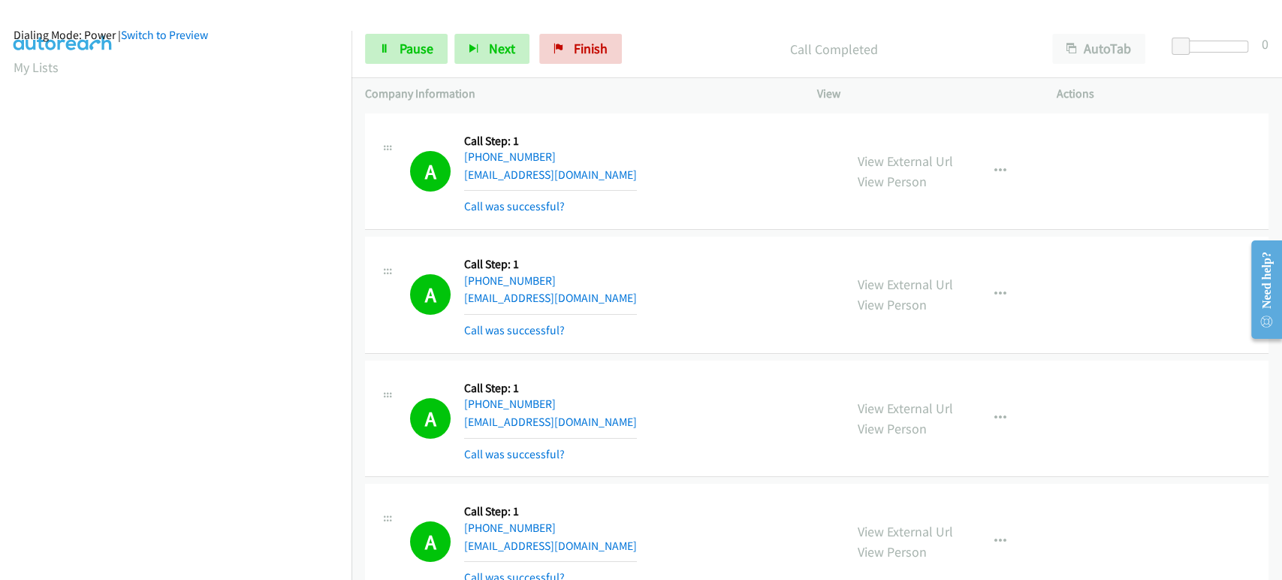
scroll to position [0, 0]
click at [425, 51] on span "Pause" at bounding box center [417, 48] width 34 height 17
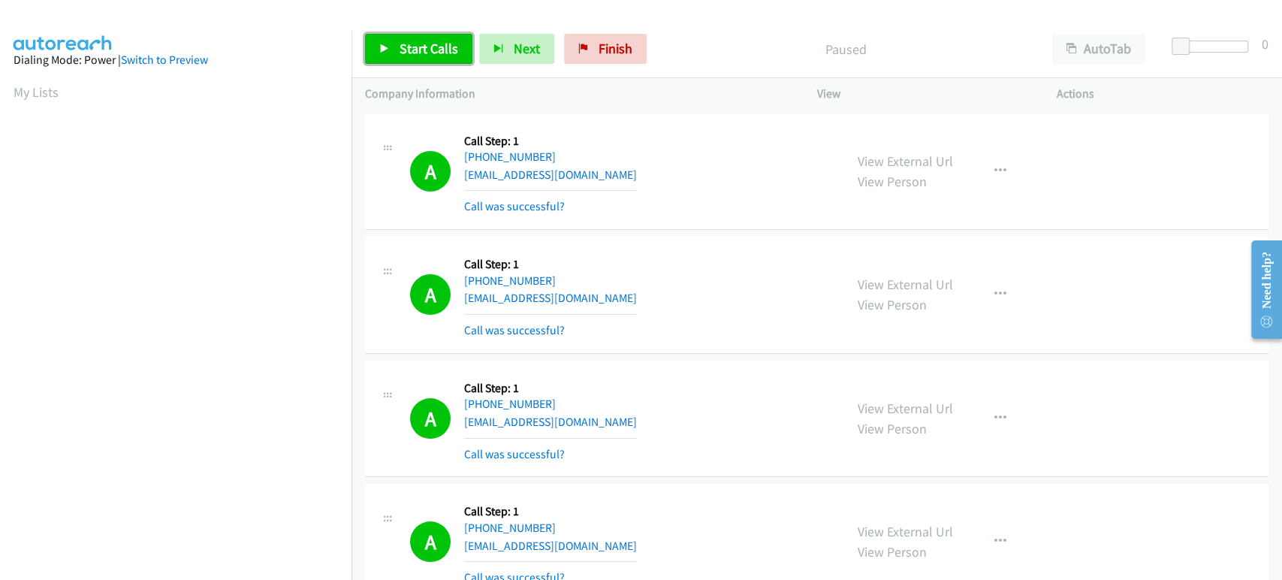
click at [405, 43] on span "Start Calls" at bounding box center [429, 48] width 59 height 17
click at [404, 41] on span "Pause" at bounding box center [417, 48] width 34 height 17
click at [425, 52] on span "Start Calls" at bounding box center [429, 48] width 59 height 17
click at [391, 41] on link "Pause" at bounding box center [406, 49] width 83 height 30
click at [391, 41] on link "Start Calls" at bounding box center [379, 42] width 29 height 16
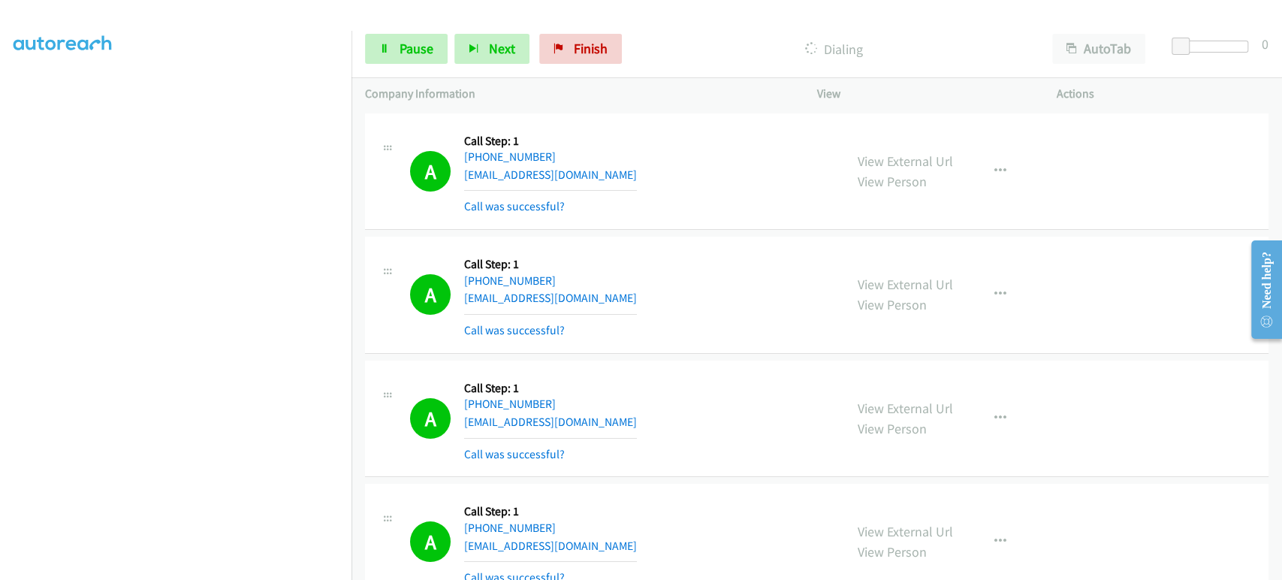
scroll to position [250, 0]
click at [375, 53] on link "Pause" at bounding box center [406, 49] width 83 height 30
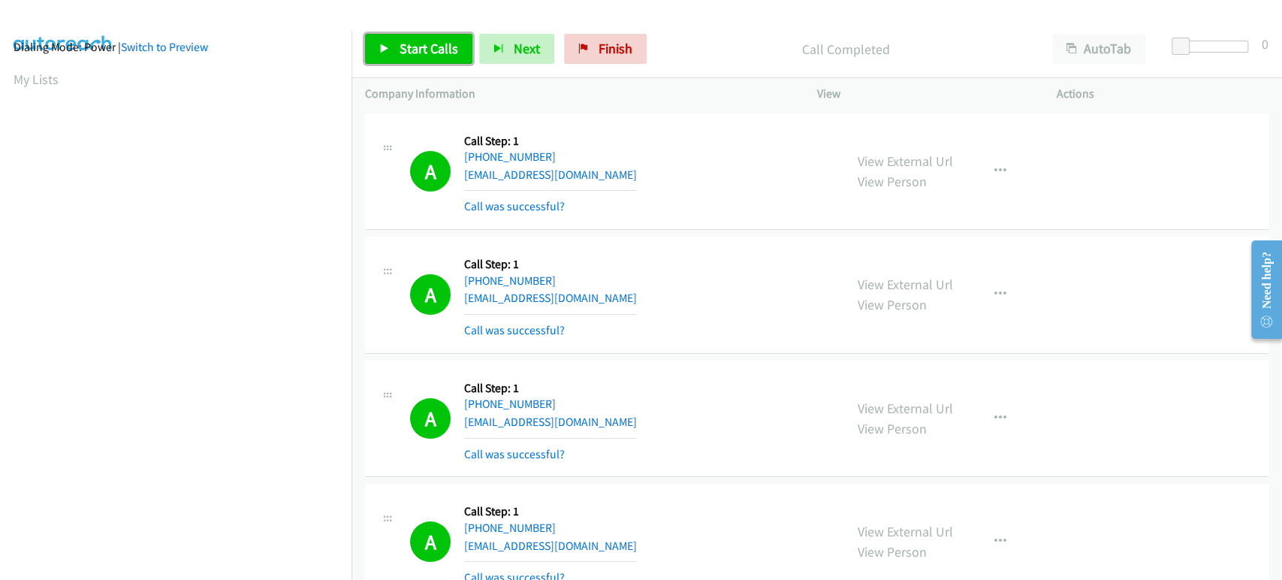
click at [432, 44] on span "Start Calls" at bounding box center [429, 48] width 59 height 17
click at [412, 48] on span "Pause" at bounding box center [417, 48] width 34 height 17
click at [391, 41] on link "Start Calls" at bounding box center [418, 49] width 107 height 30
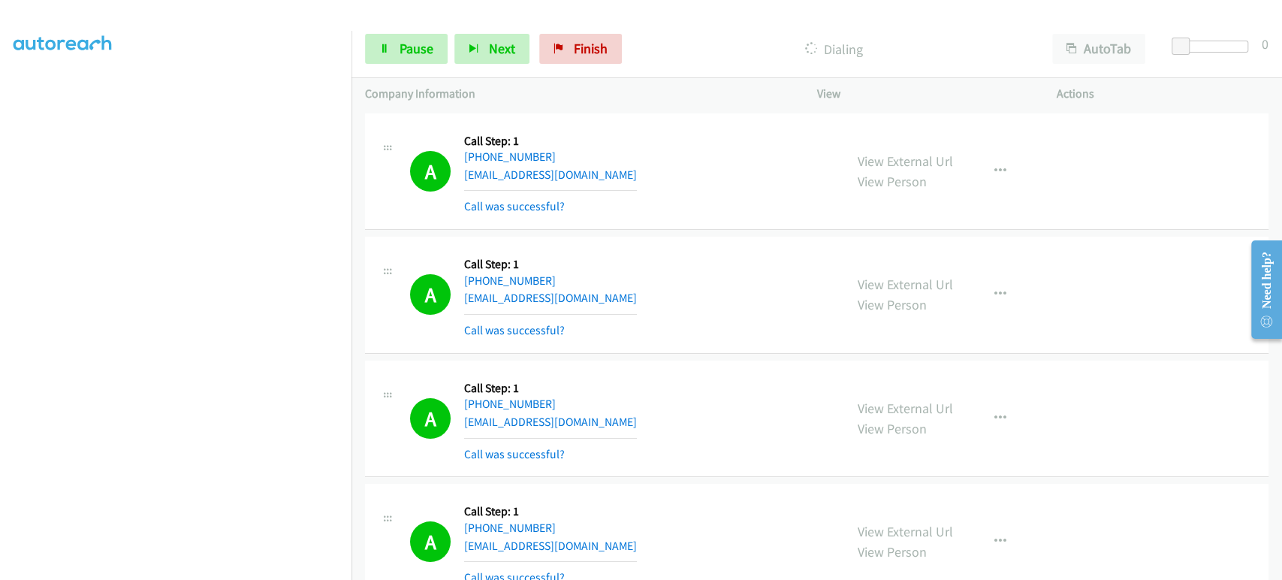
scroll to position [0, 0]
click at [405, 47] on span "Pause" at bounding box center [417, 48] width 34 height 17
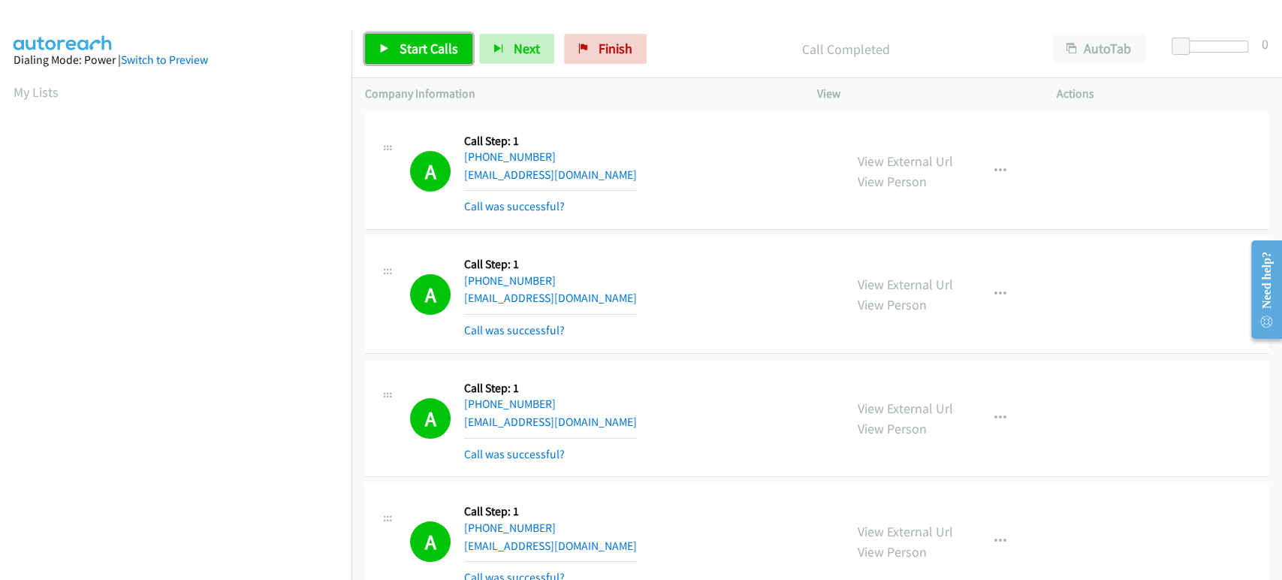
click at [410, 47] on span "Start Calls" at bounding box center [429, 48] width 59 height 17
click at [413, 62] on link "Pause" at bounding box center [406, 49] width 83 height 30
